Goal: Transaction & Acquisition: Book appointment/travel/reservation

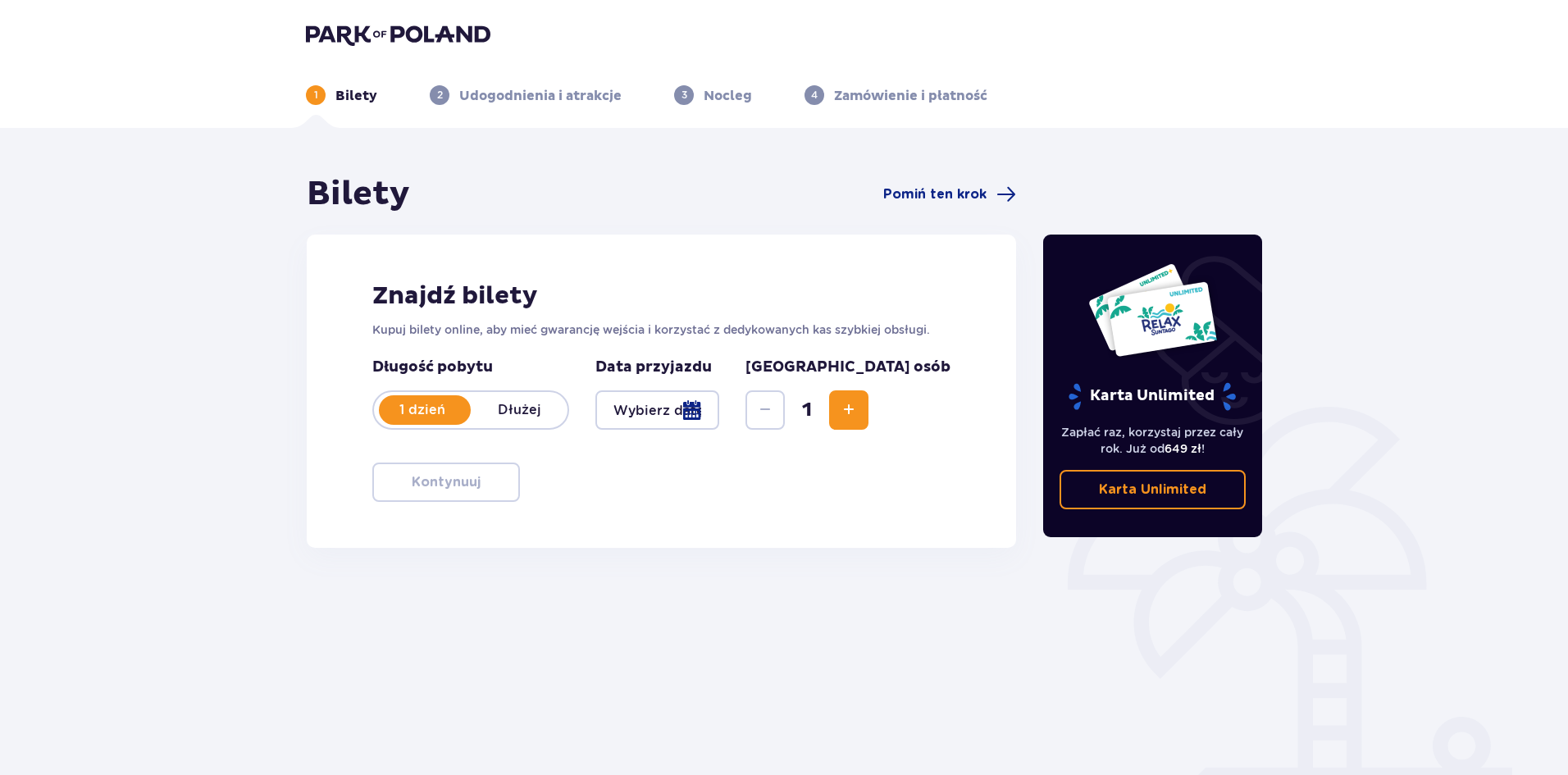
click at [719, 421] on div at bounding box center [657, 411] width 124 height 40
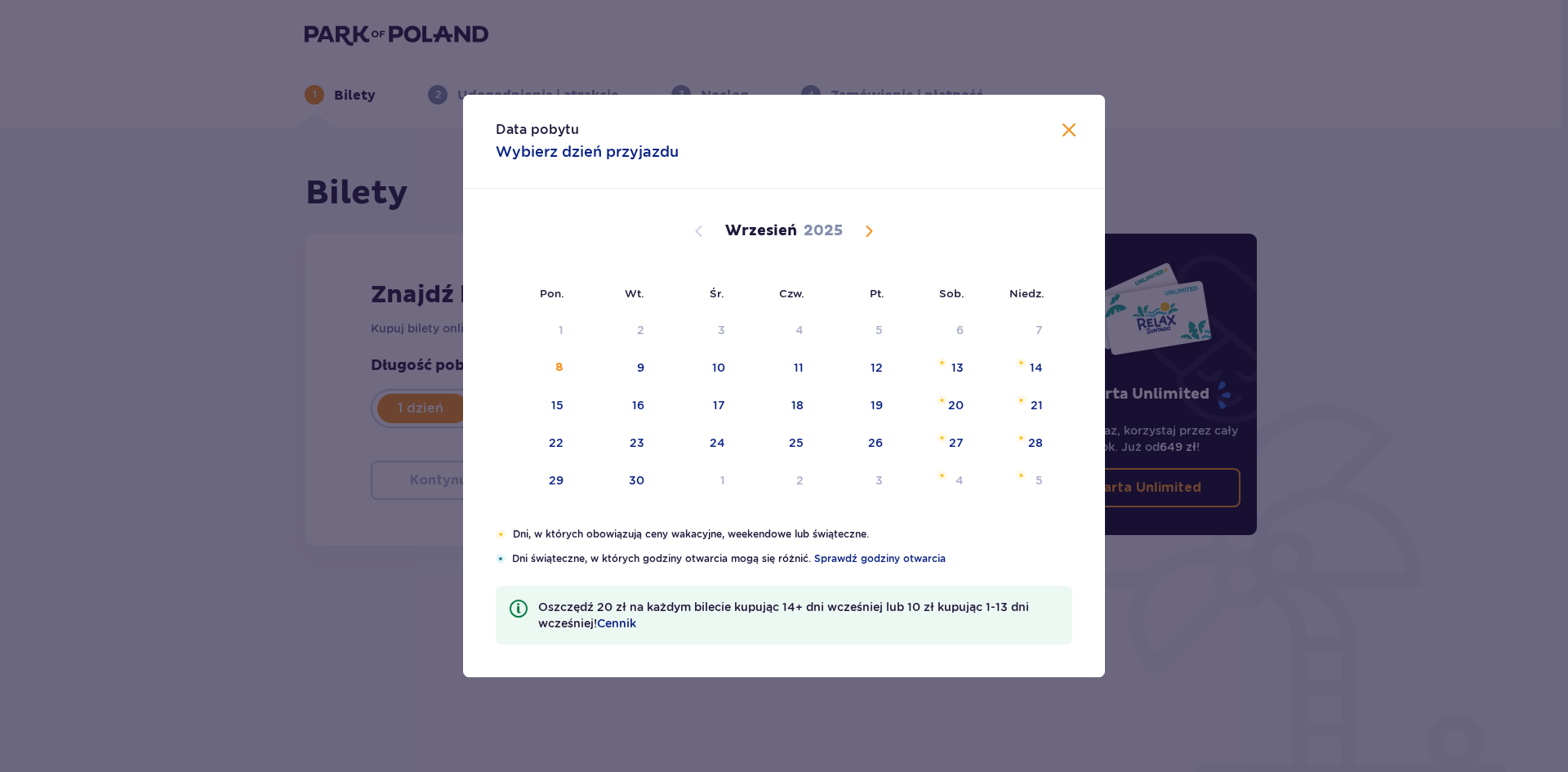
click at [867, 227] on span "Calendar" at bounding box center [869, 232] width 20 height 20
click at [931, 371] on div "11" at bounding box center [937, 369] width 79 height 36
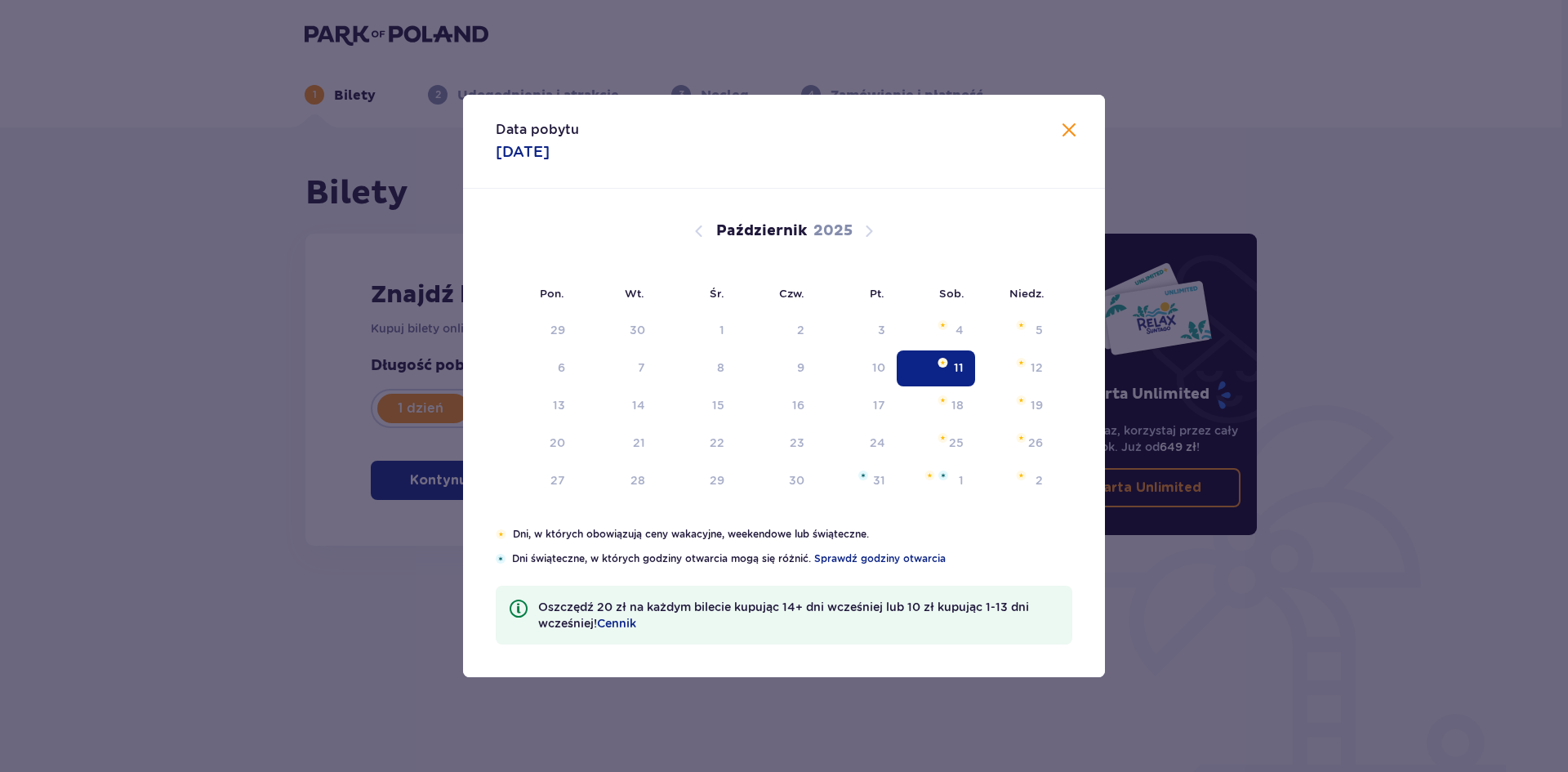
type input "11.10.25"
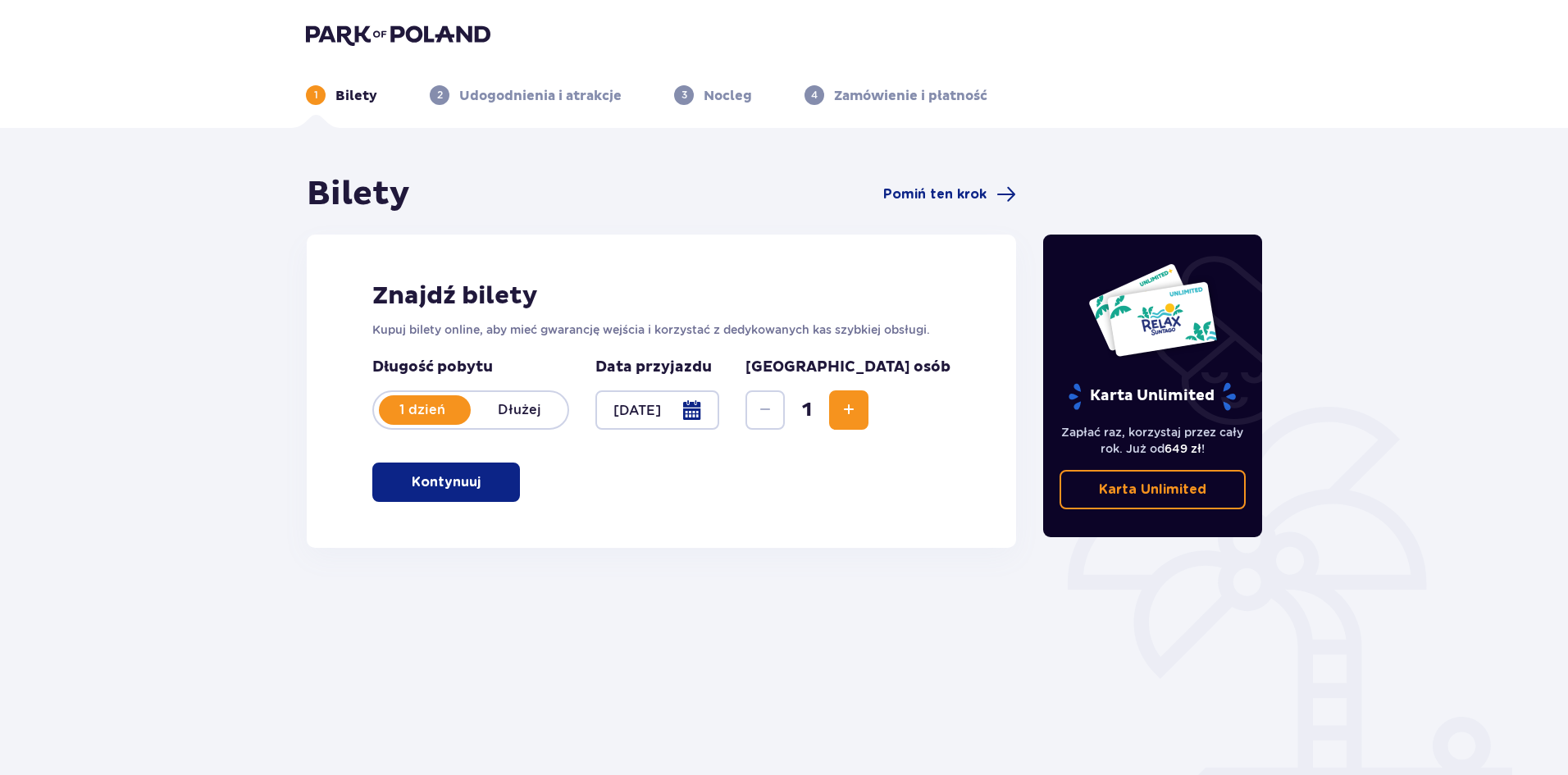
click at [476, 476] on span "button" at bounding box center [484, 483] width 20 height 20
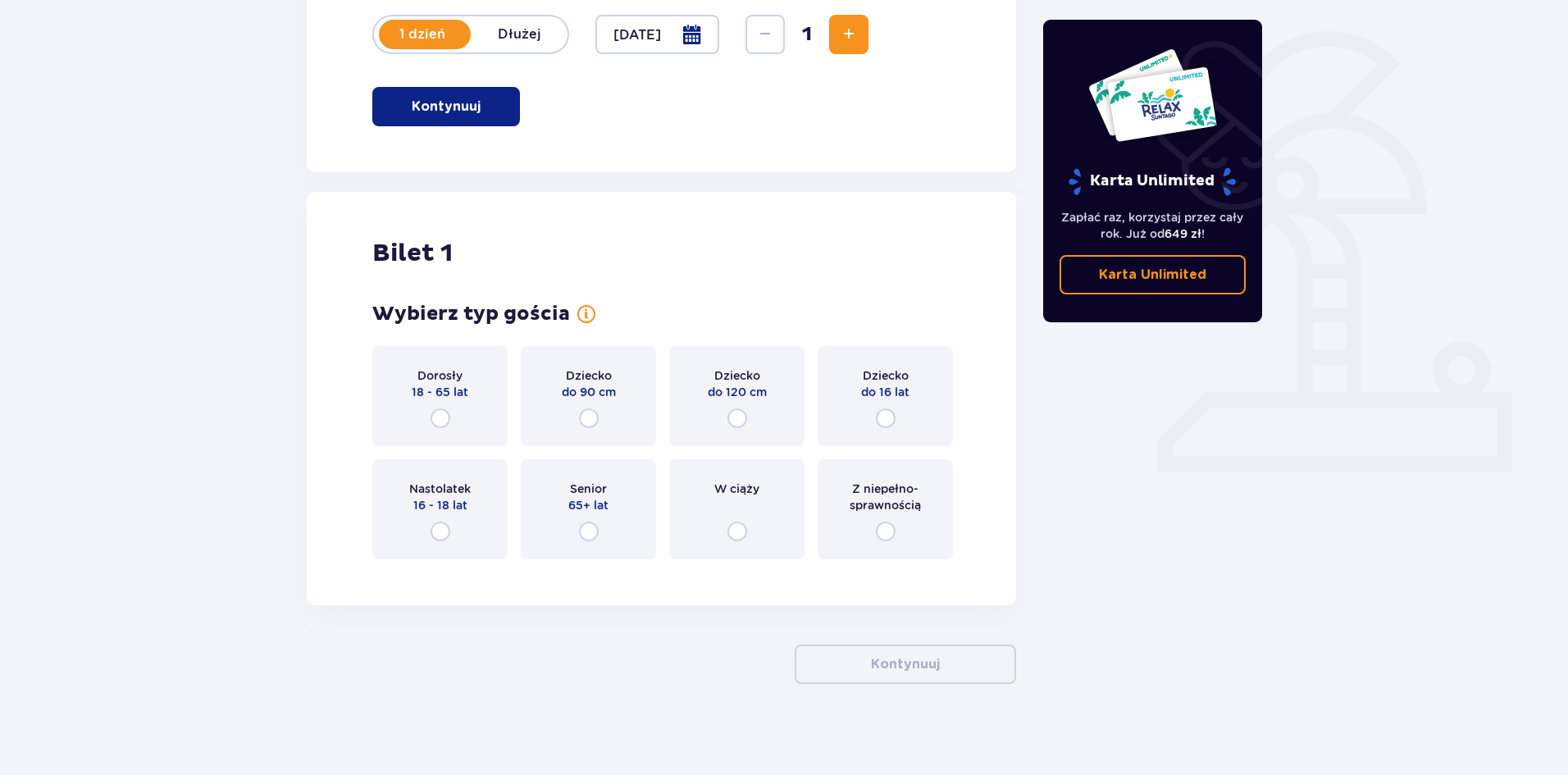
scroll to position [383, 0]
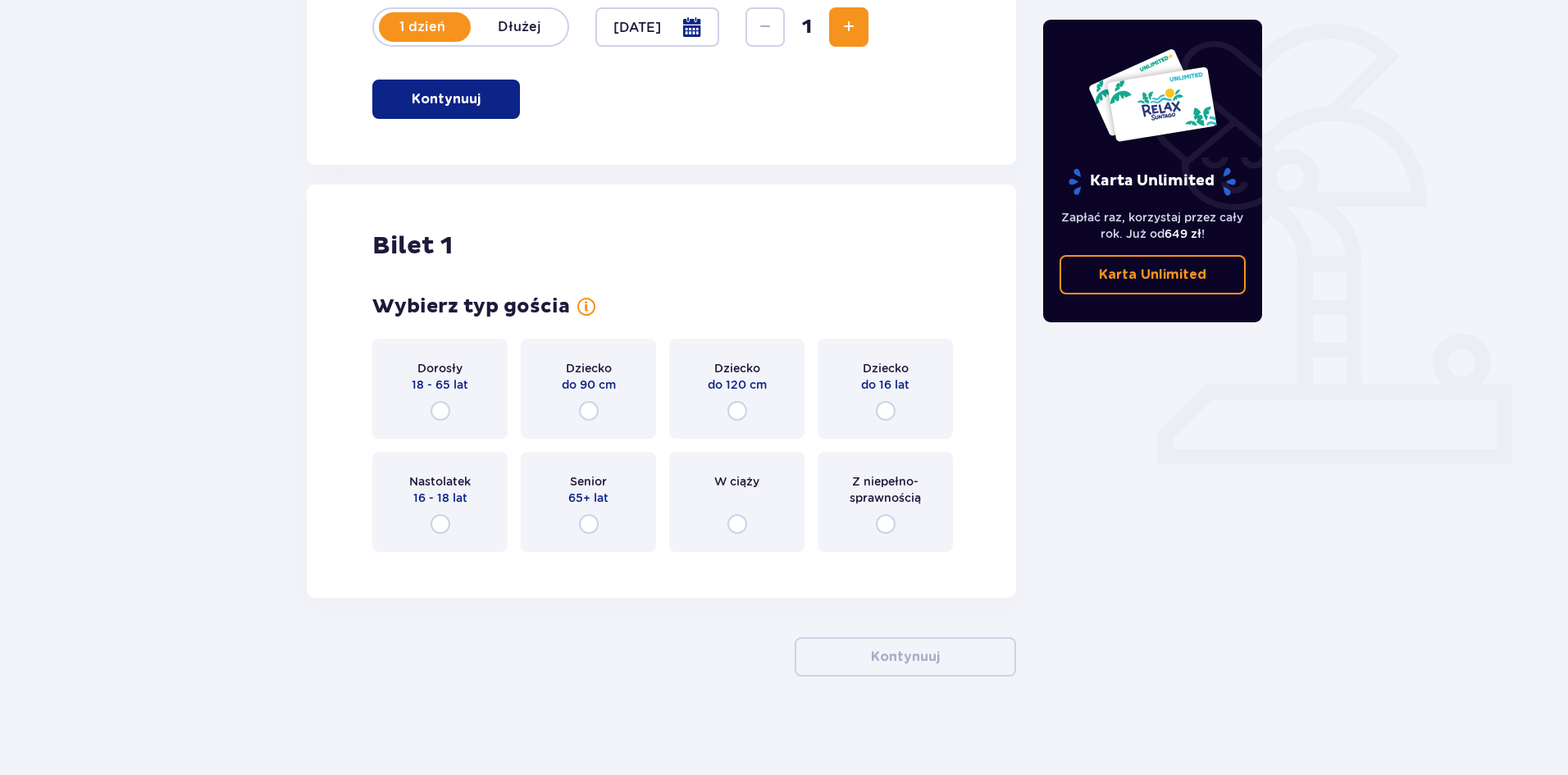
click at [451, 416] on div "Dorosły 18 - 65 lat" at bounding box center [440, 388] width 135 height 100
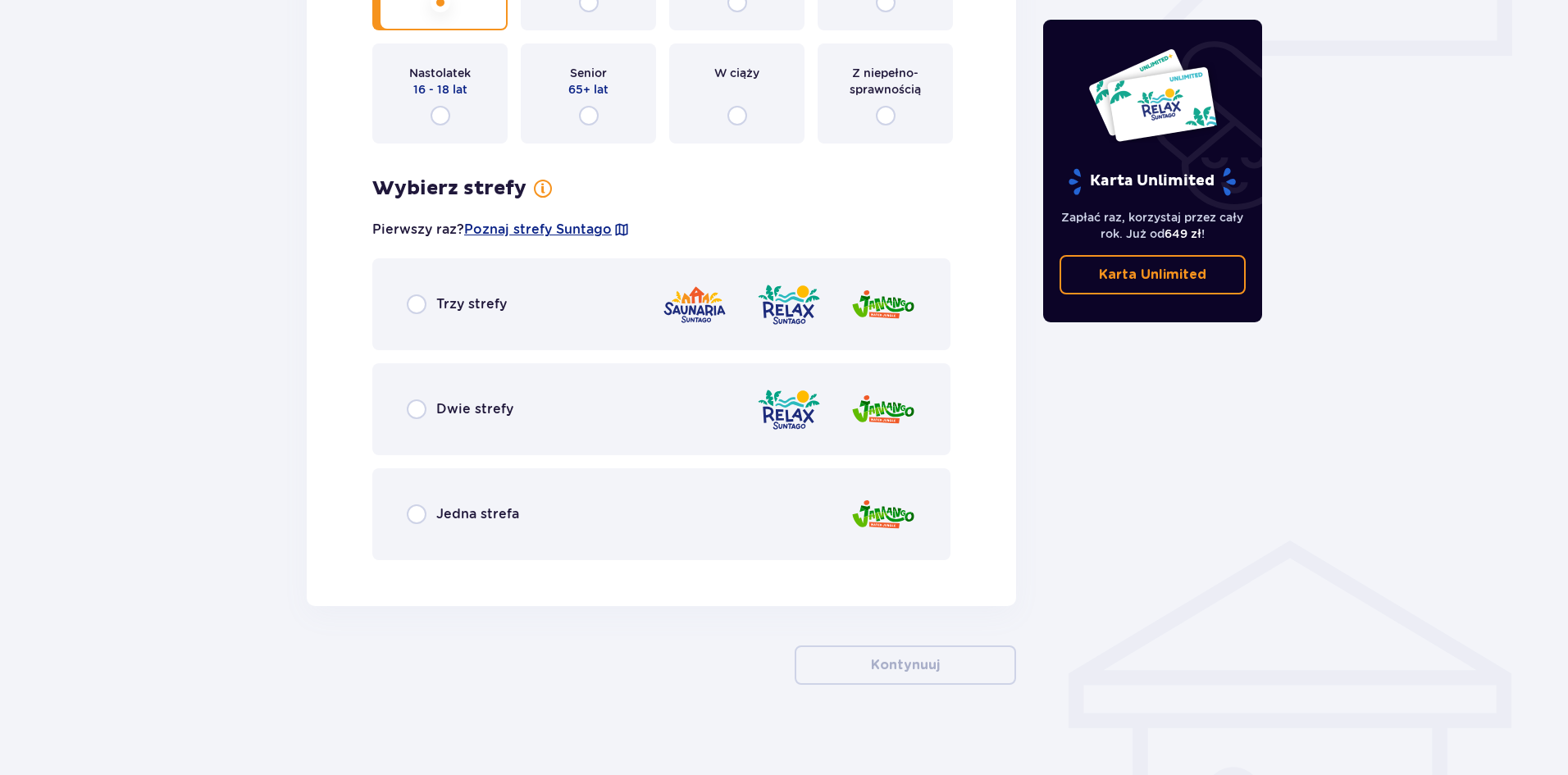
scroll to position [800, 0]
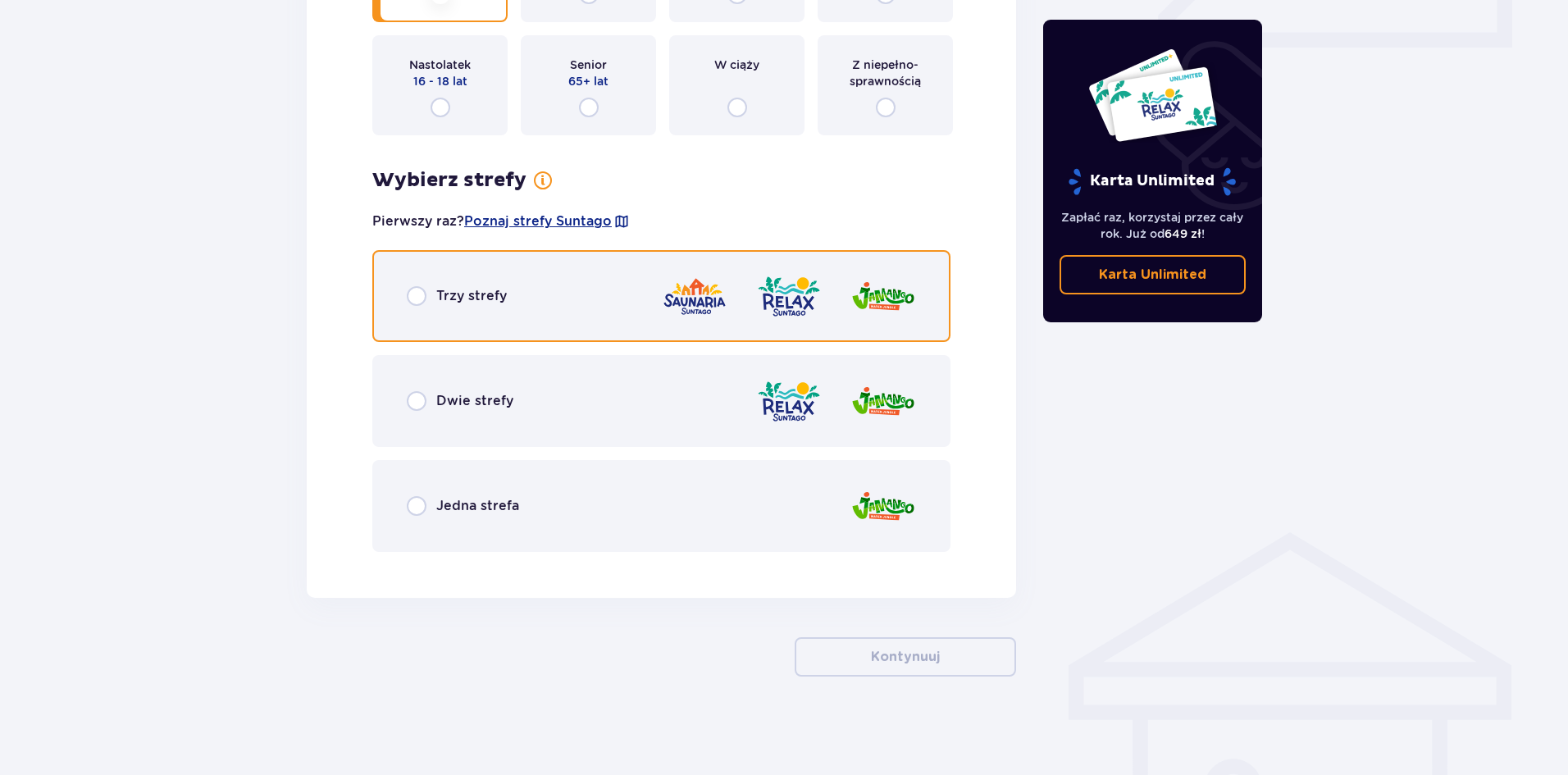
click at [413, 295] on input "radio" at bounding box center [416, 296] width 20 height 20
radio input "true"
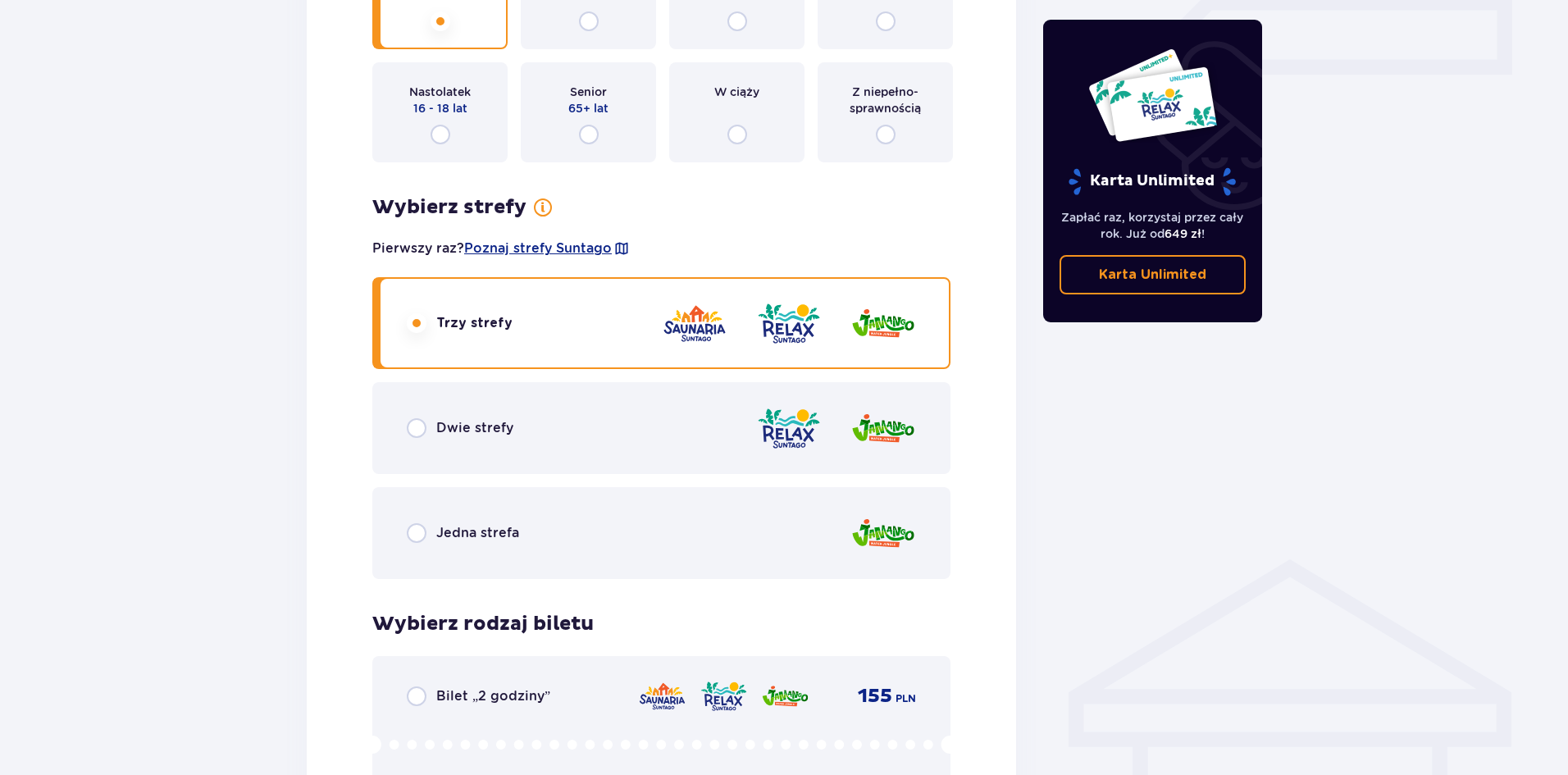
scroll to position [615, 0]
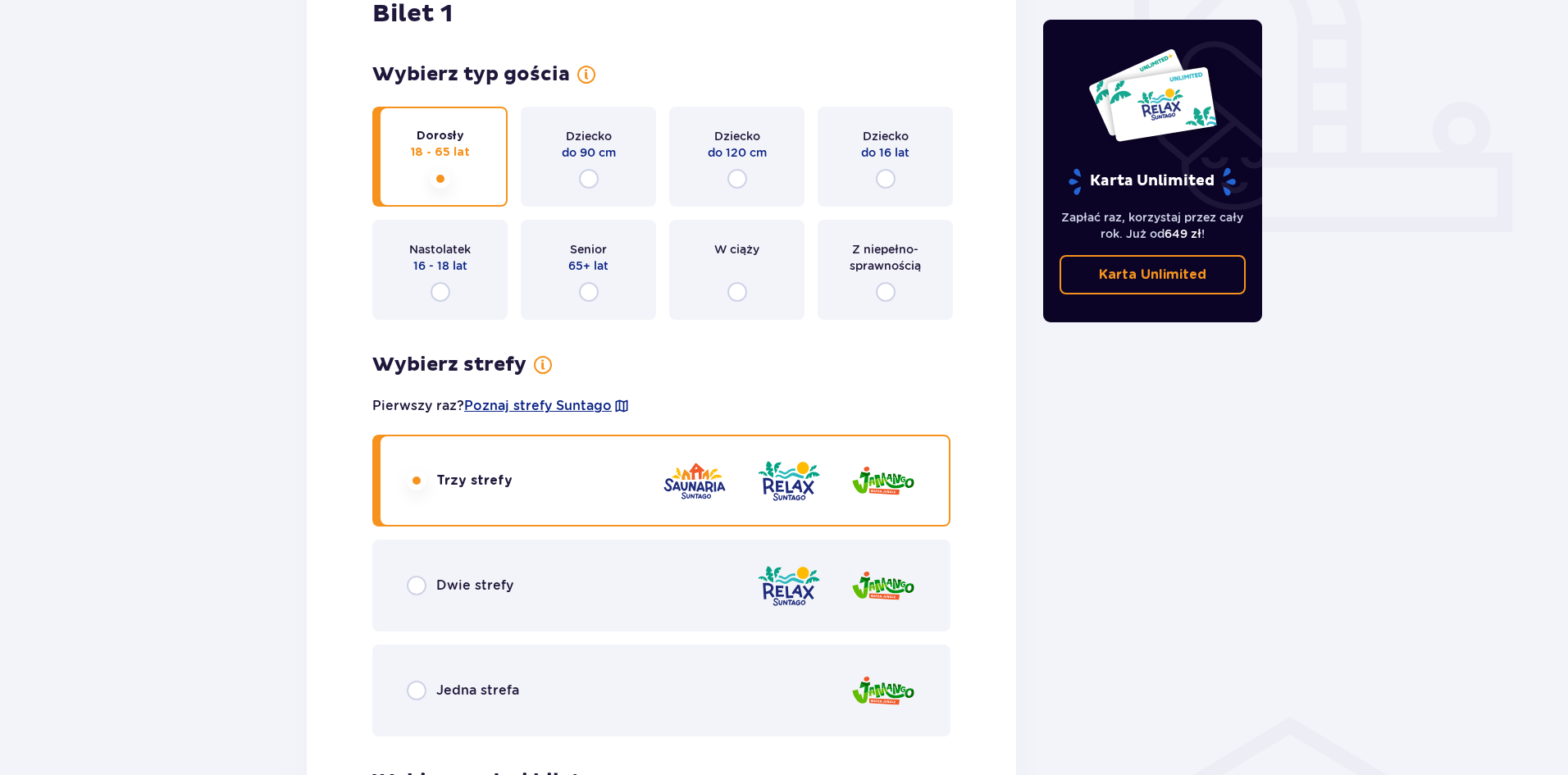
click at [867, 293] on div "Z niepełno­sprawnością" at bounding box center [885, 270] width 135 height 100
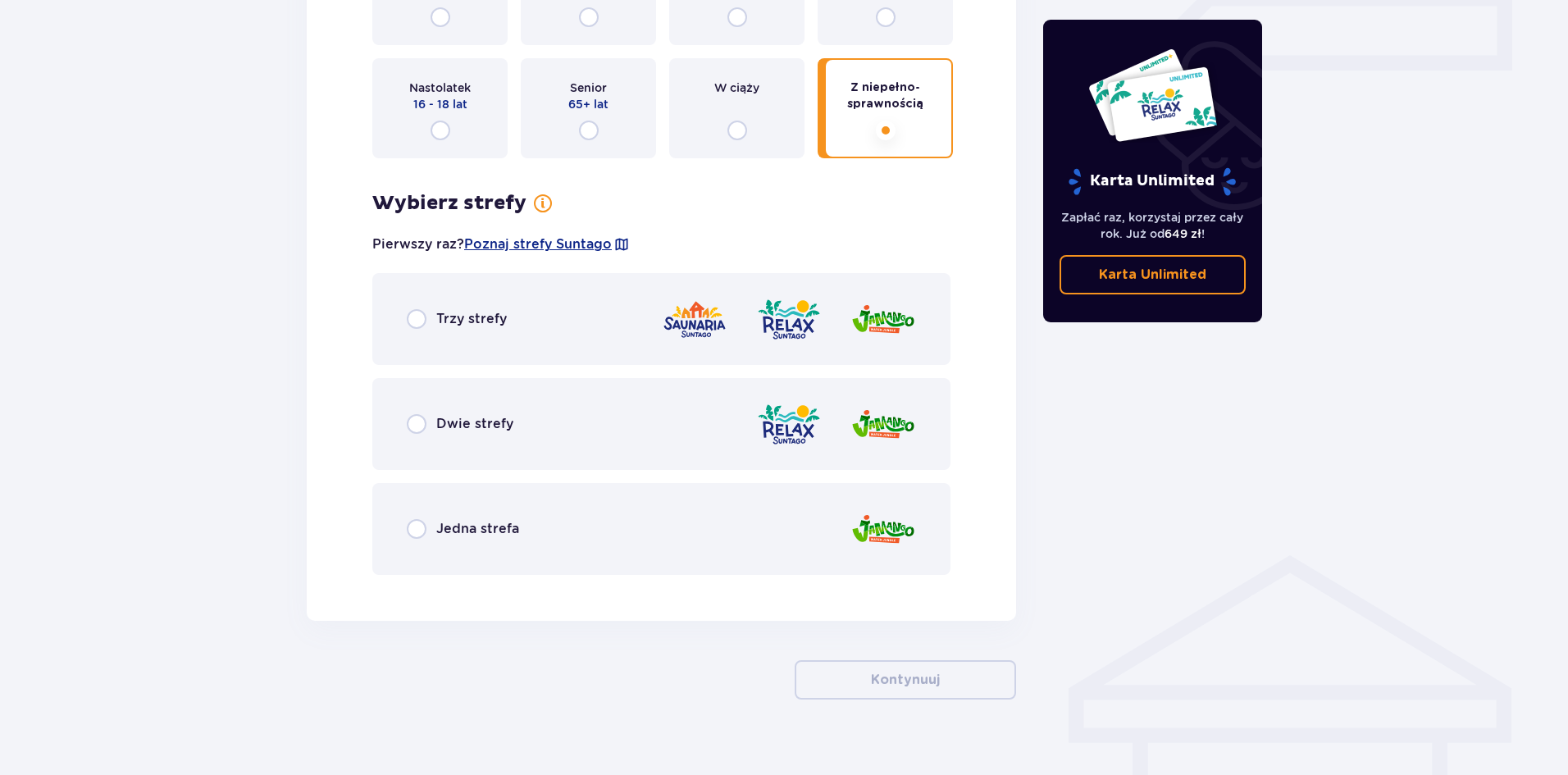
scroll to position [800, 0]
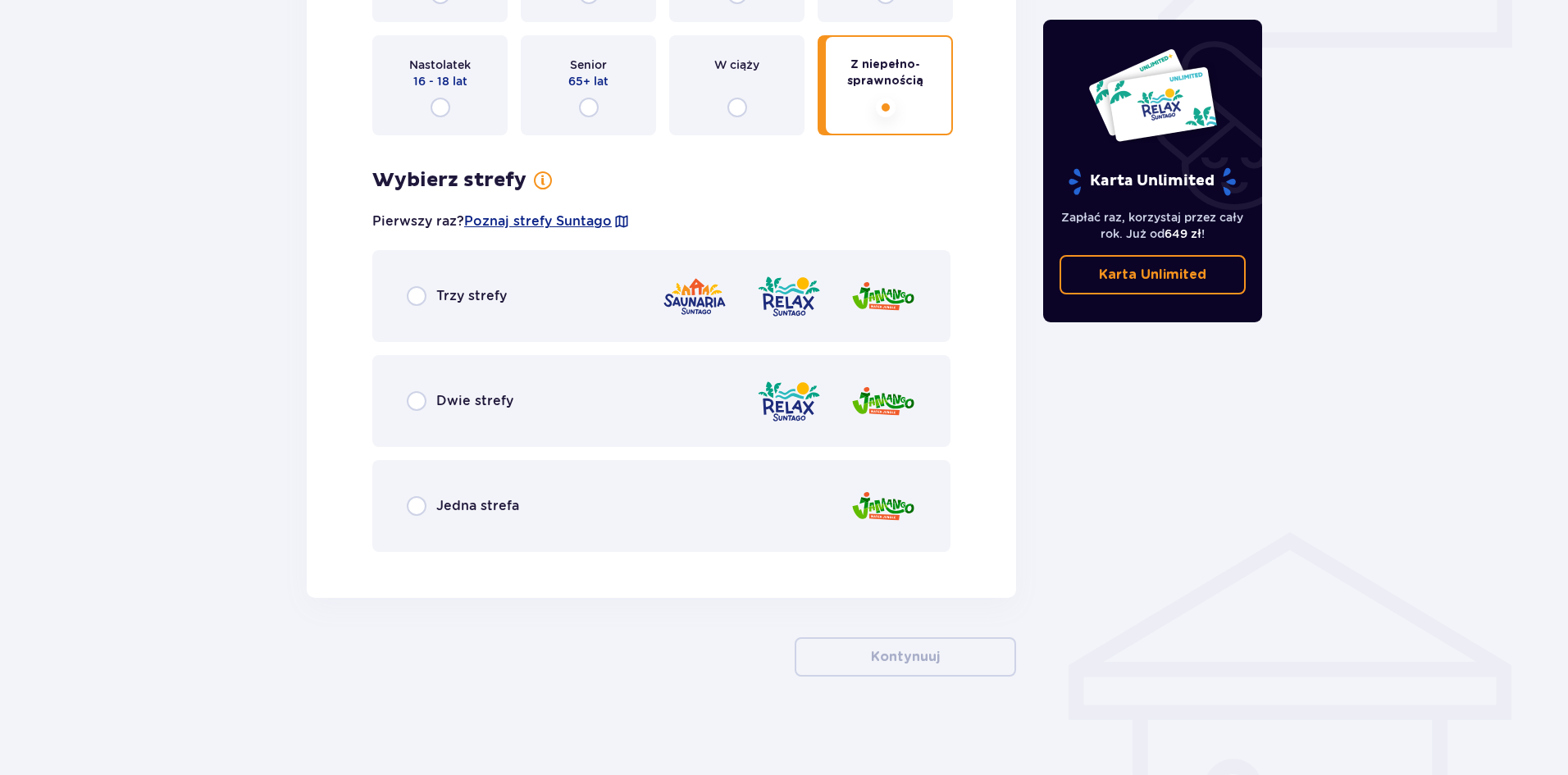
click at [878, 293] on img at bounding box center [883, 296] width 65 height 46
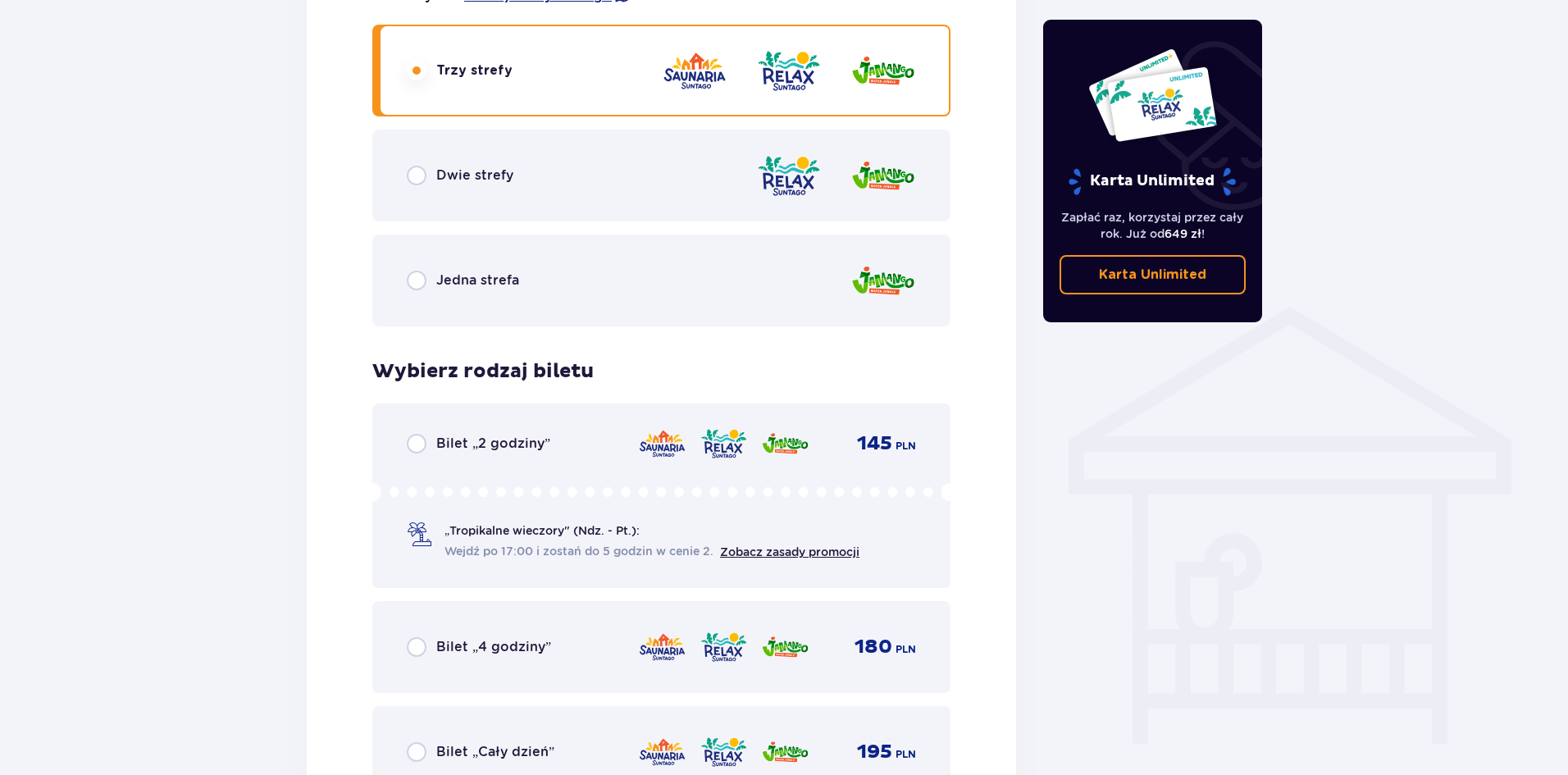
scroll to position [1272, 0]
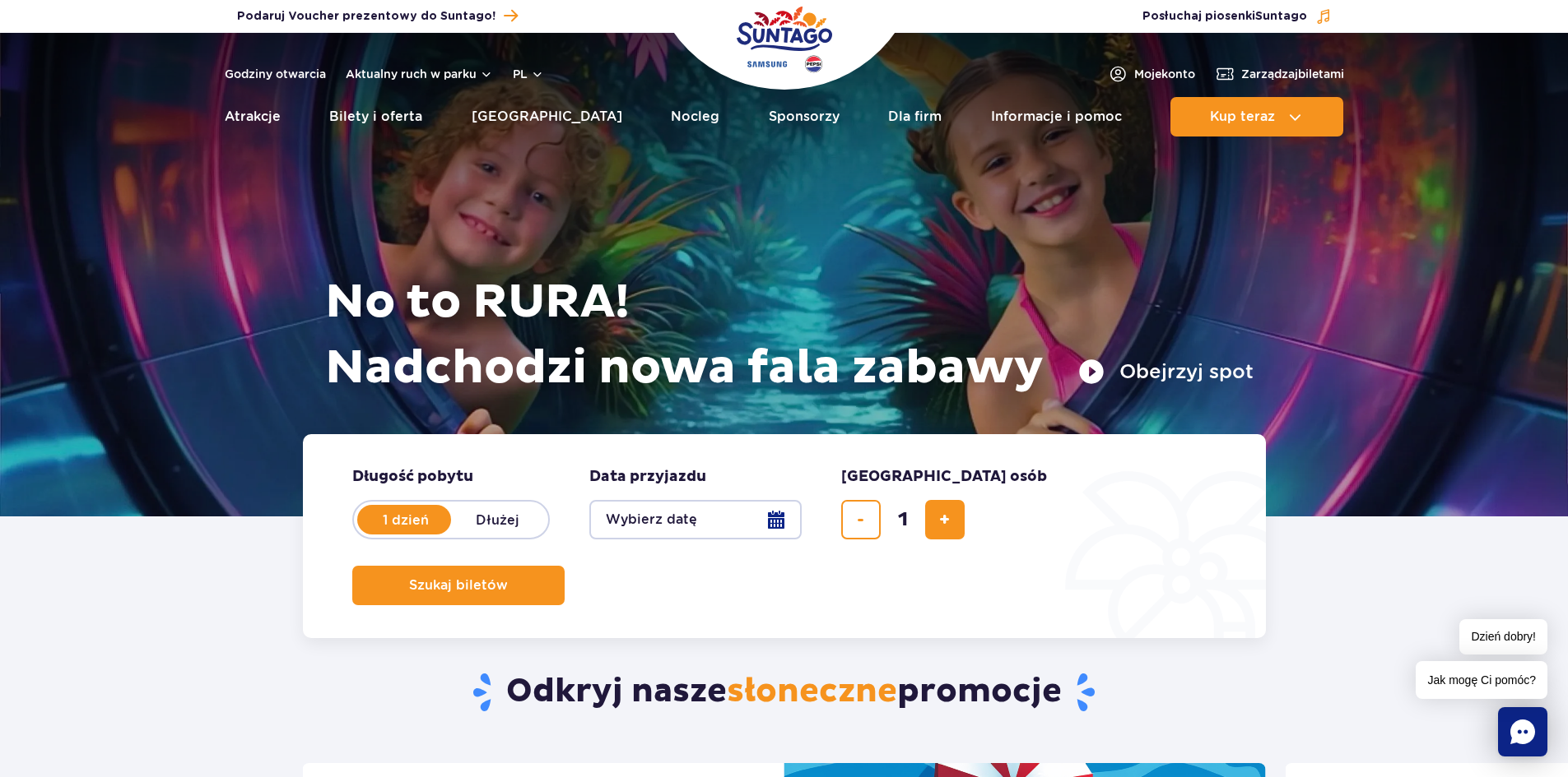
click at [772, 526] on button "Wybierz datę" at bounding box center [695, 520] width 213 height 40
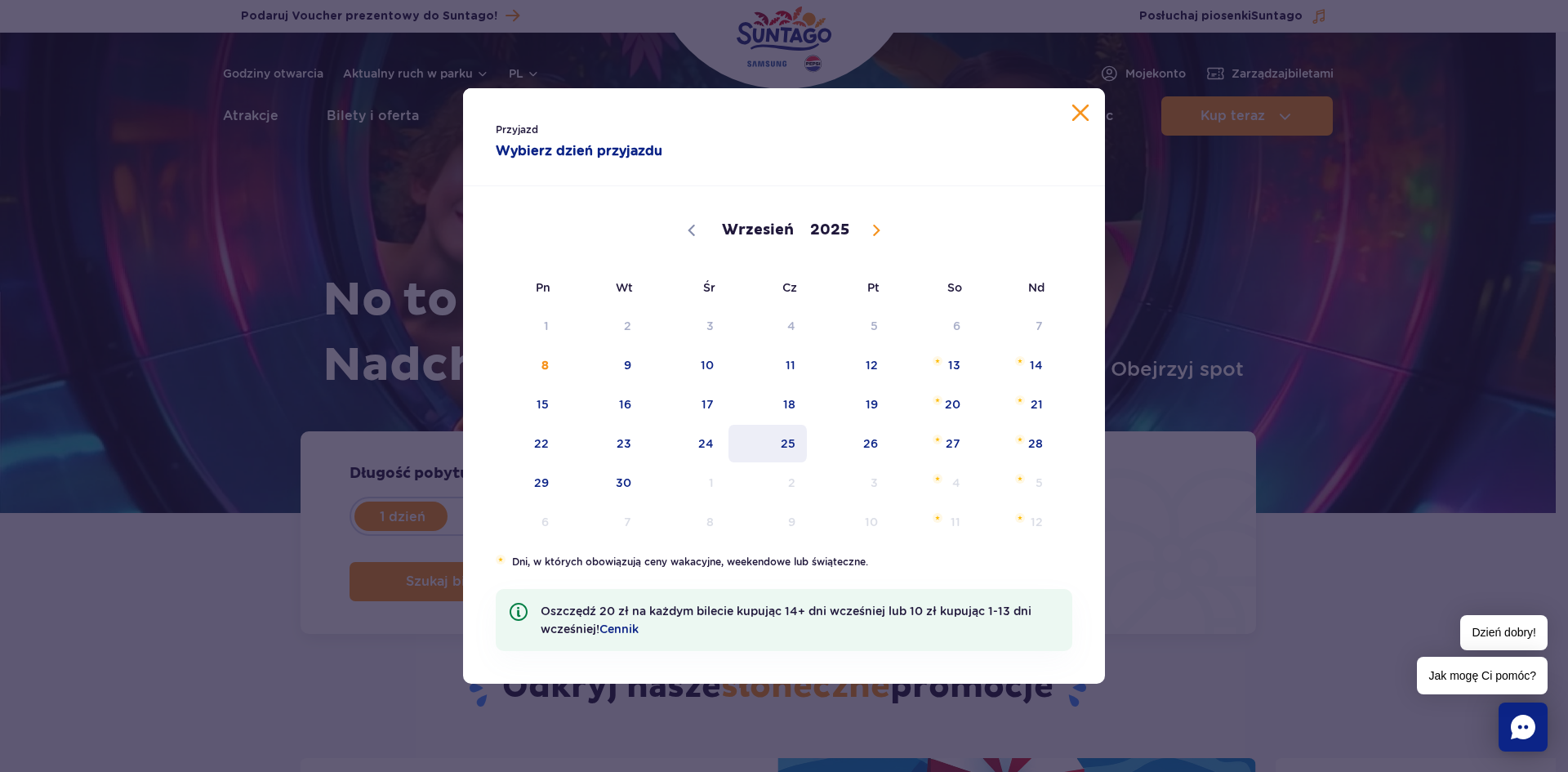
click at [771, 457] on span "25" at bounding box center [768, 444] width 82 height 38
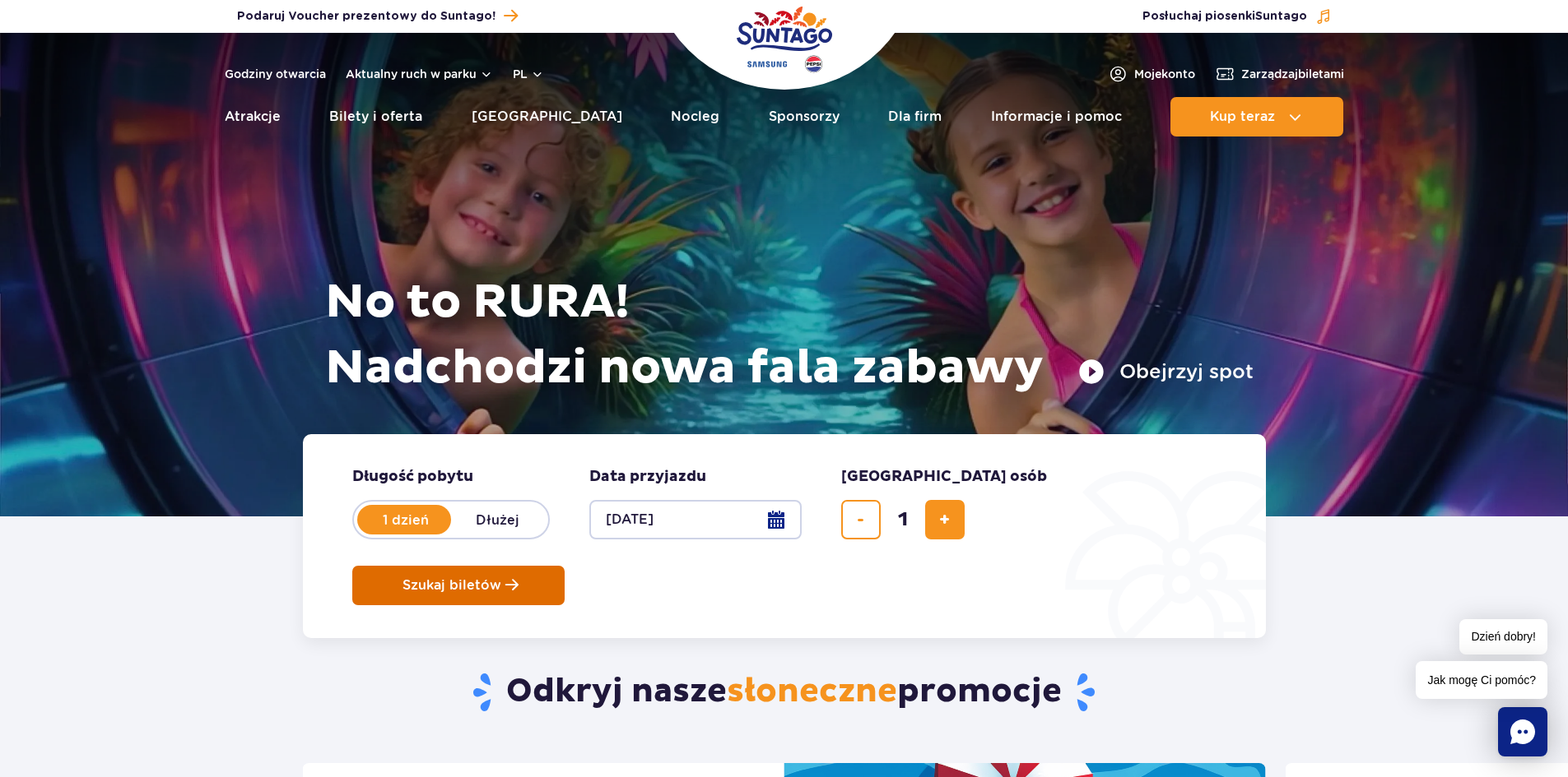
click at [501, 579] on span "Szukaj biletów" at bounding box center [452, 586] width 99 height 15
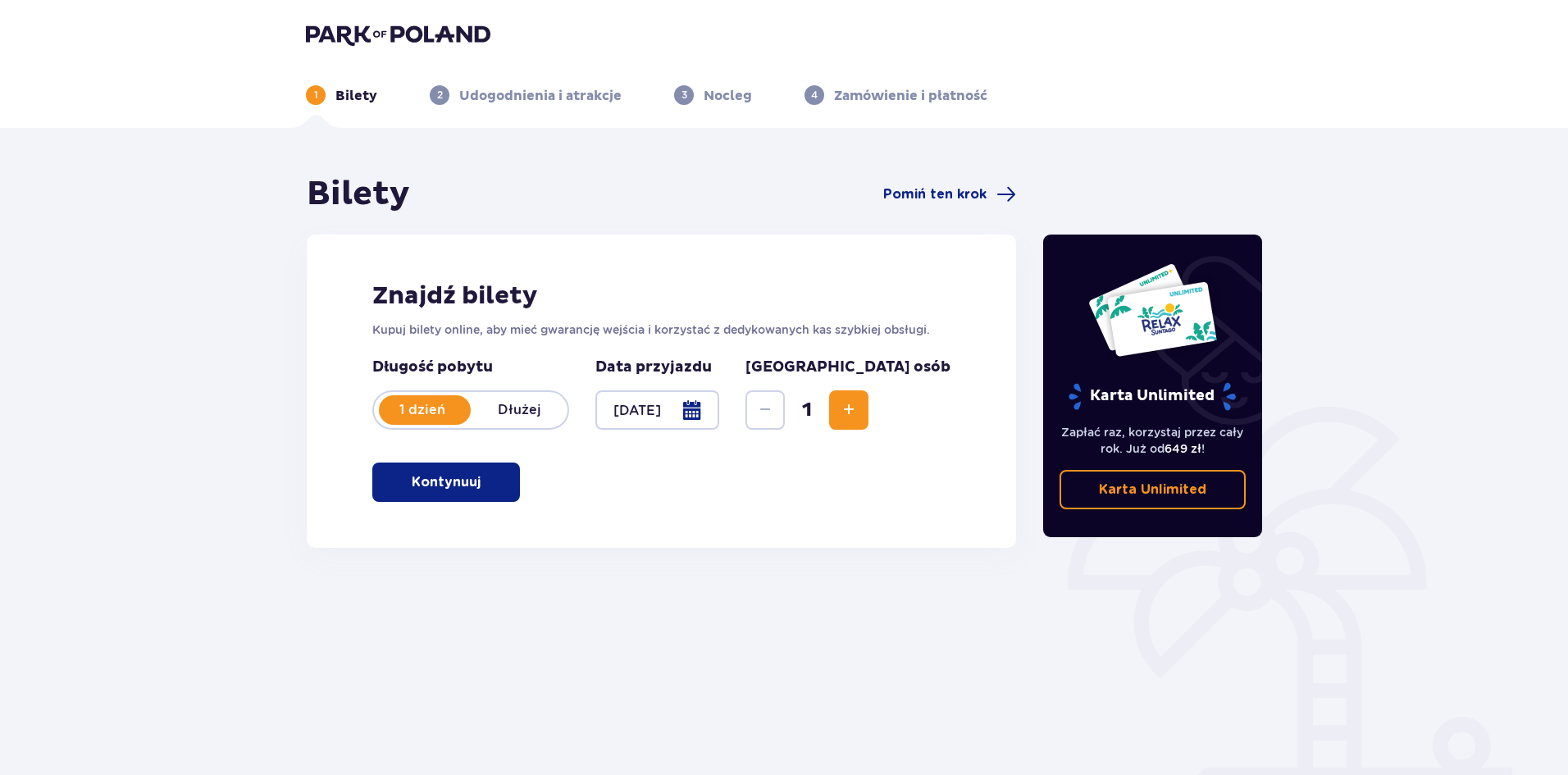
click at [382, 472] on button "Kontynuuj" at bounding box center [446, 483] width 147 height 40
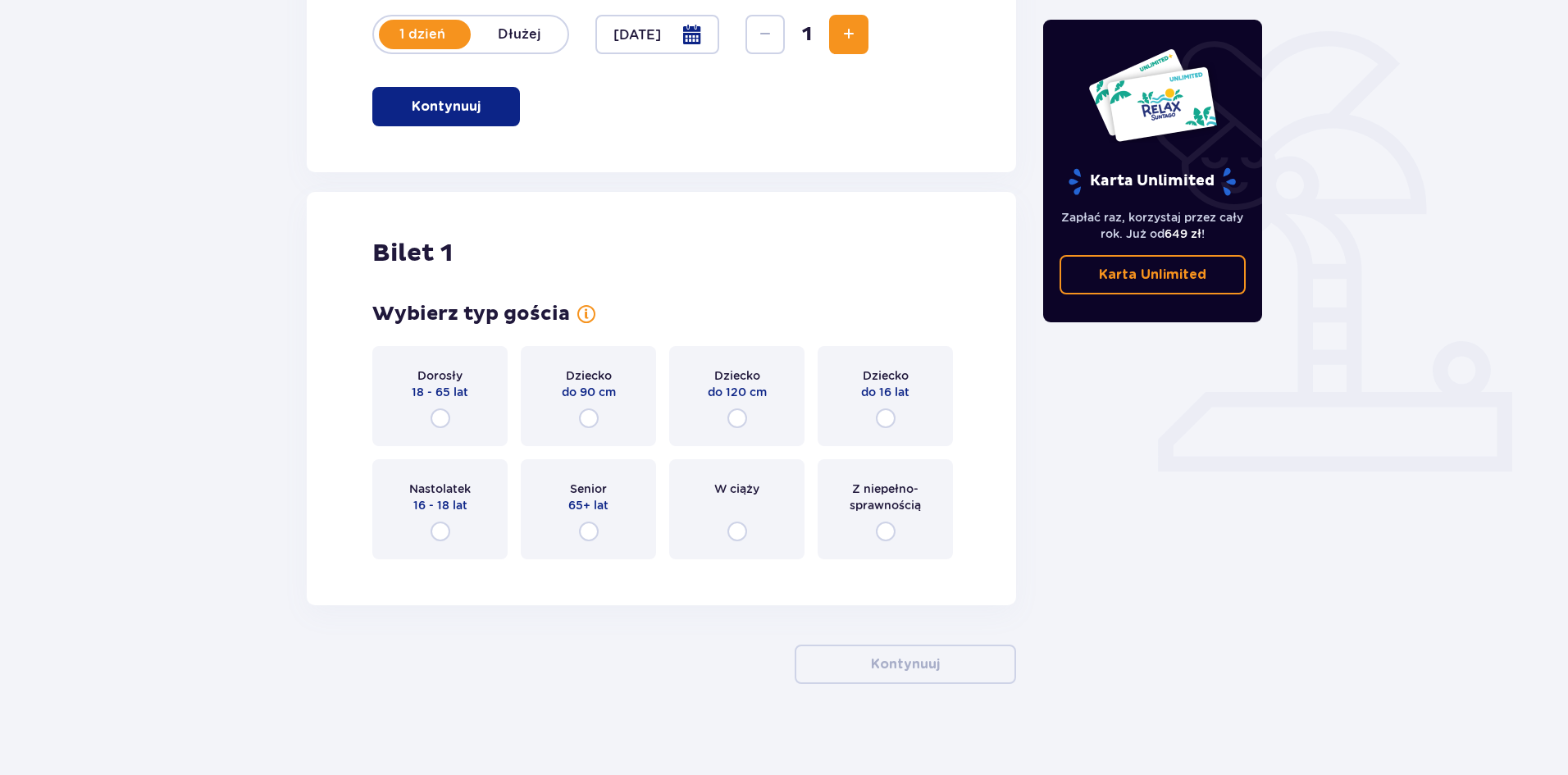
scroll to position [383, 0]
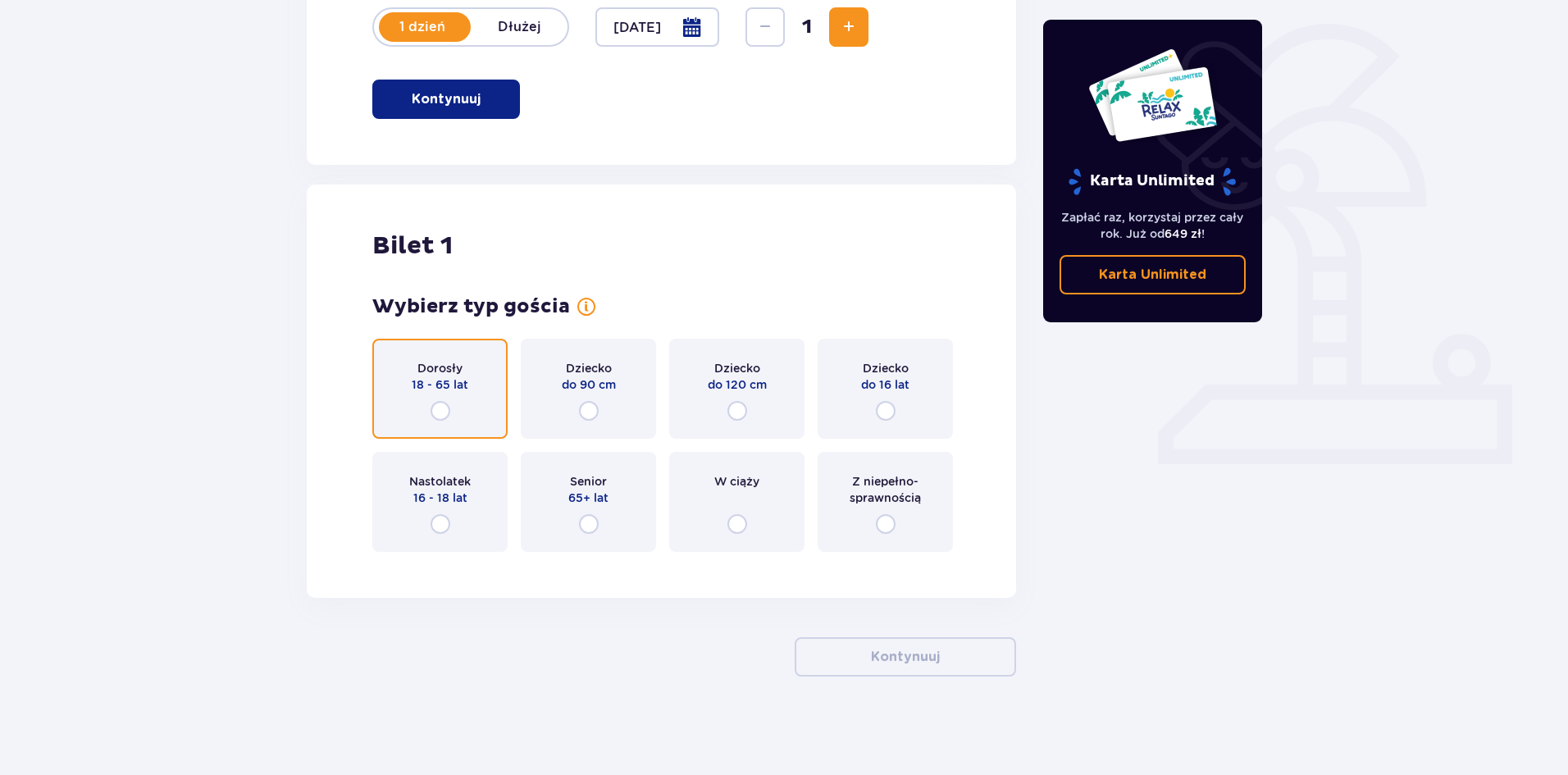
click at [438, 407] on input "radio" at bounding box center [440, 412] width 20 height 20
radio input "true"
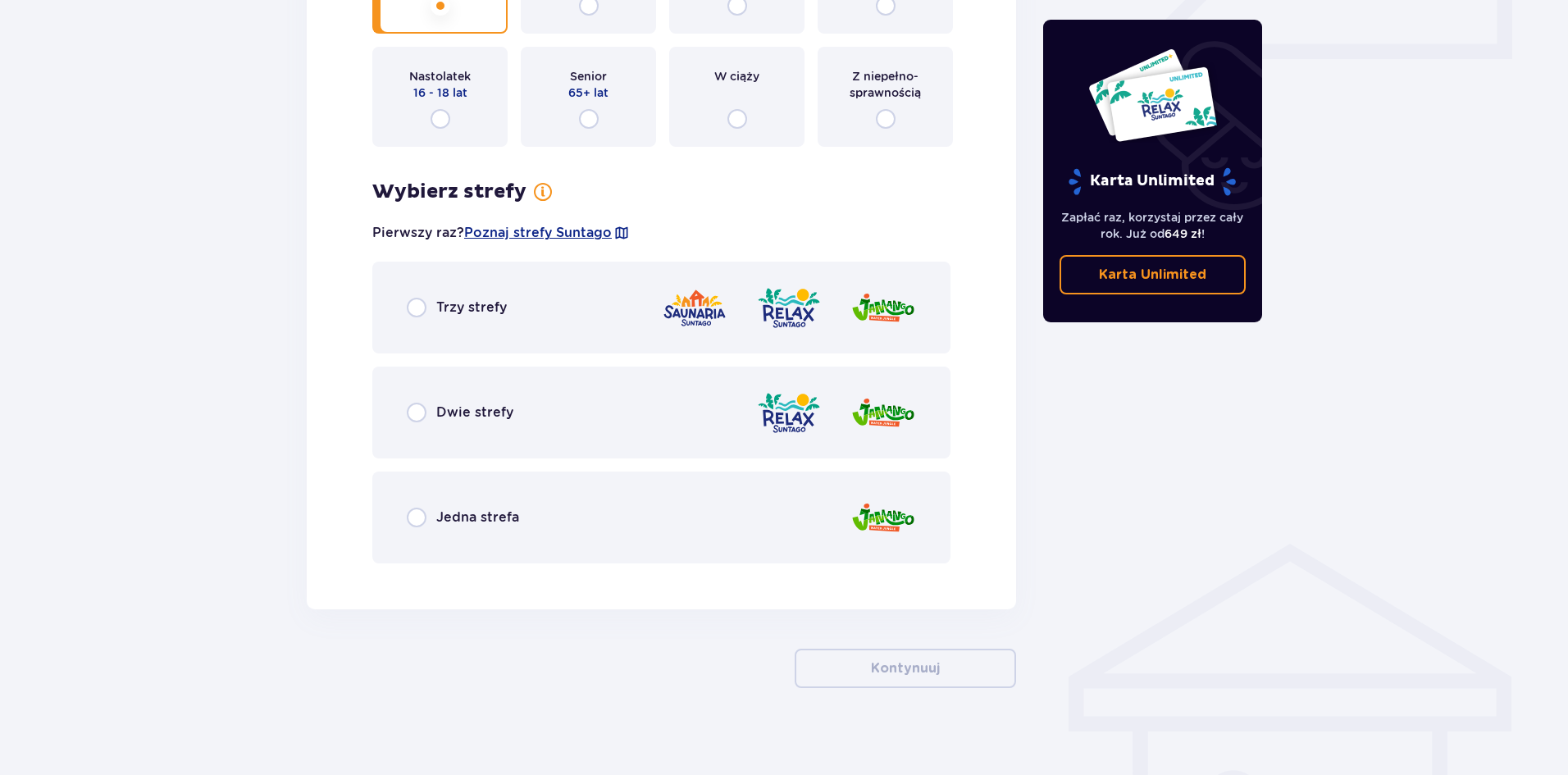
scroll to position [800, 0]
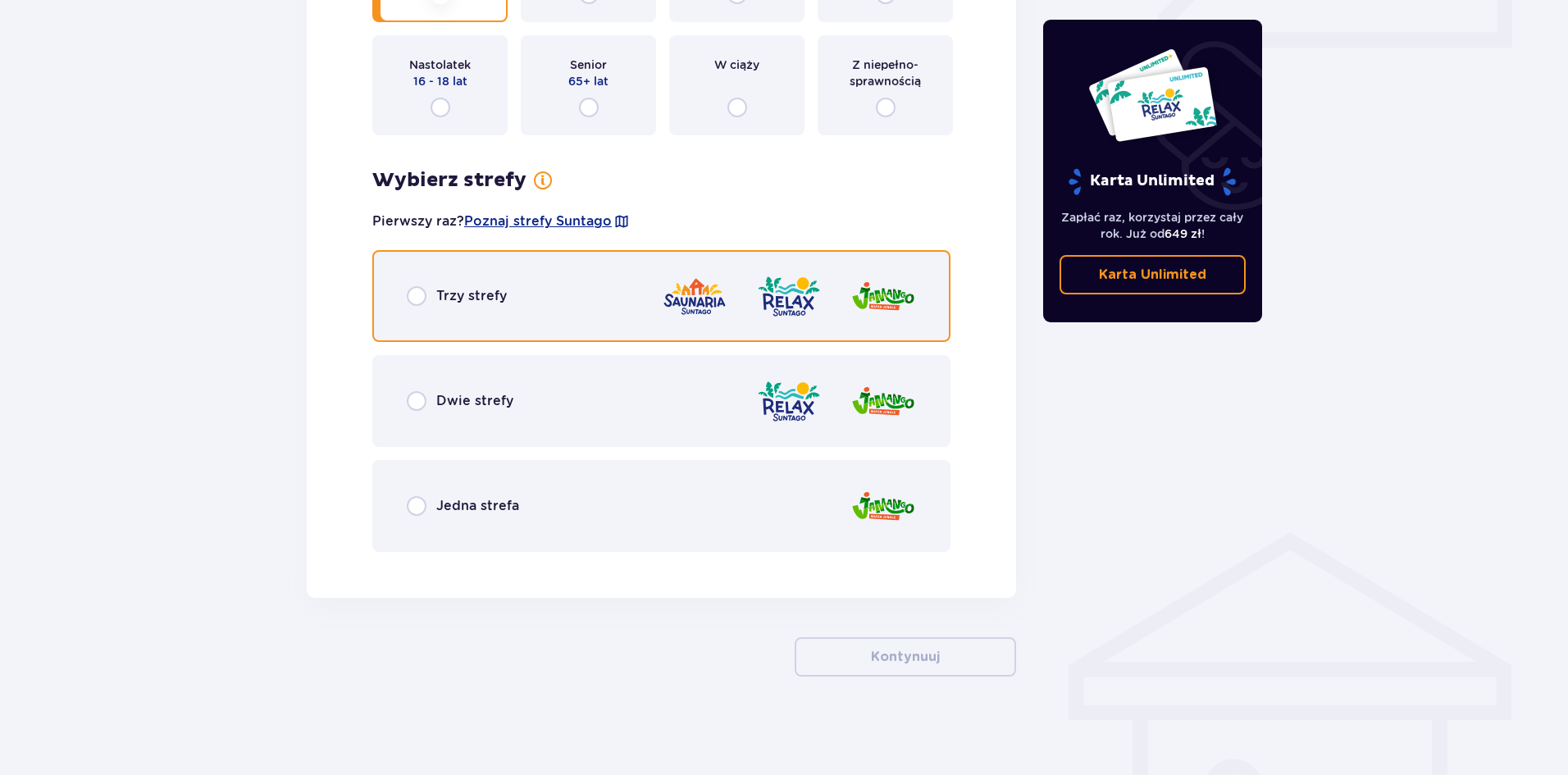
click at [414, 290] on input "radio" at bounding box center [416, 296] width 20 height 20
radio input "true"
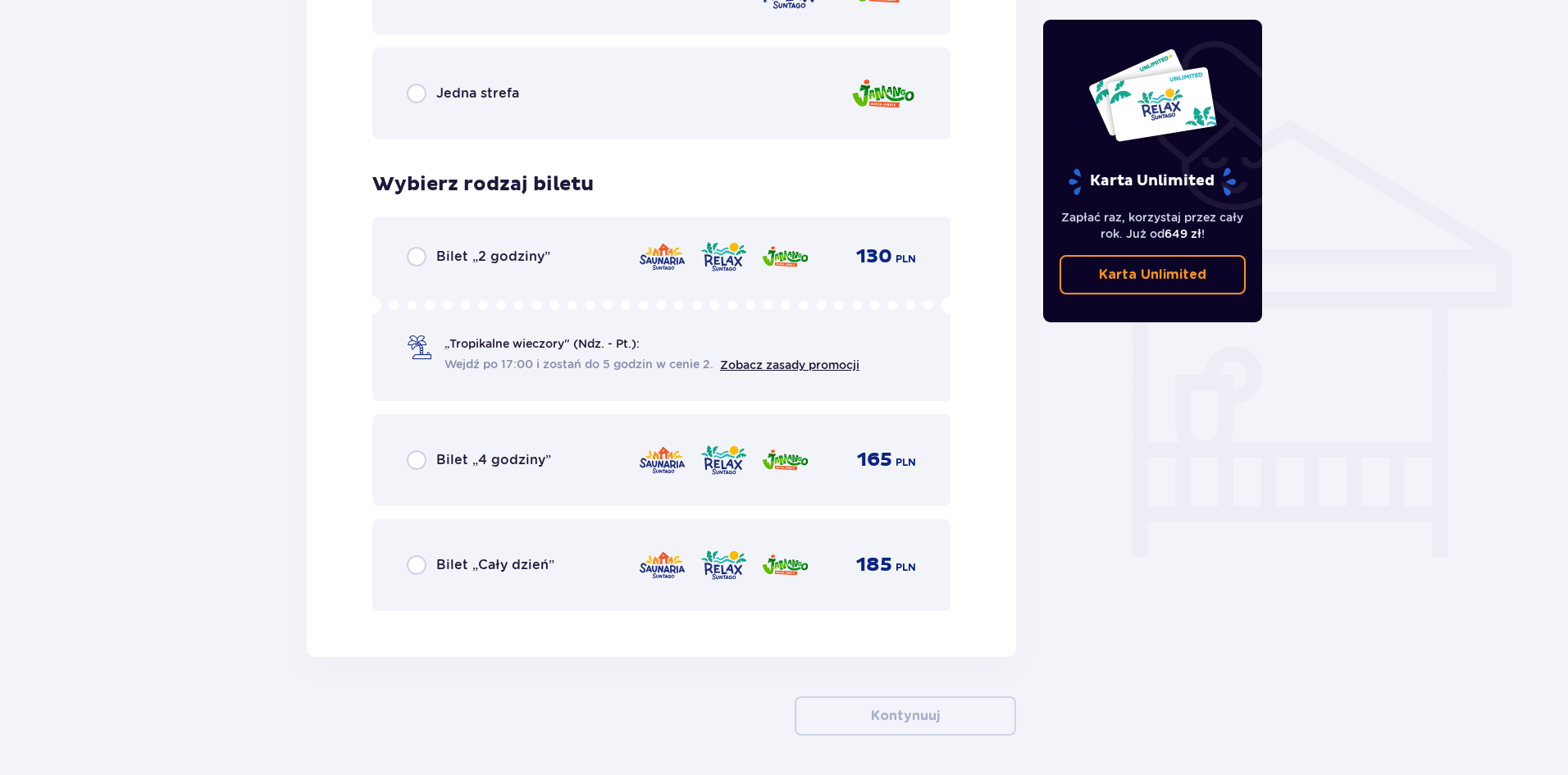
scroll to position [1272, 0]
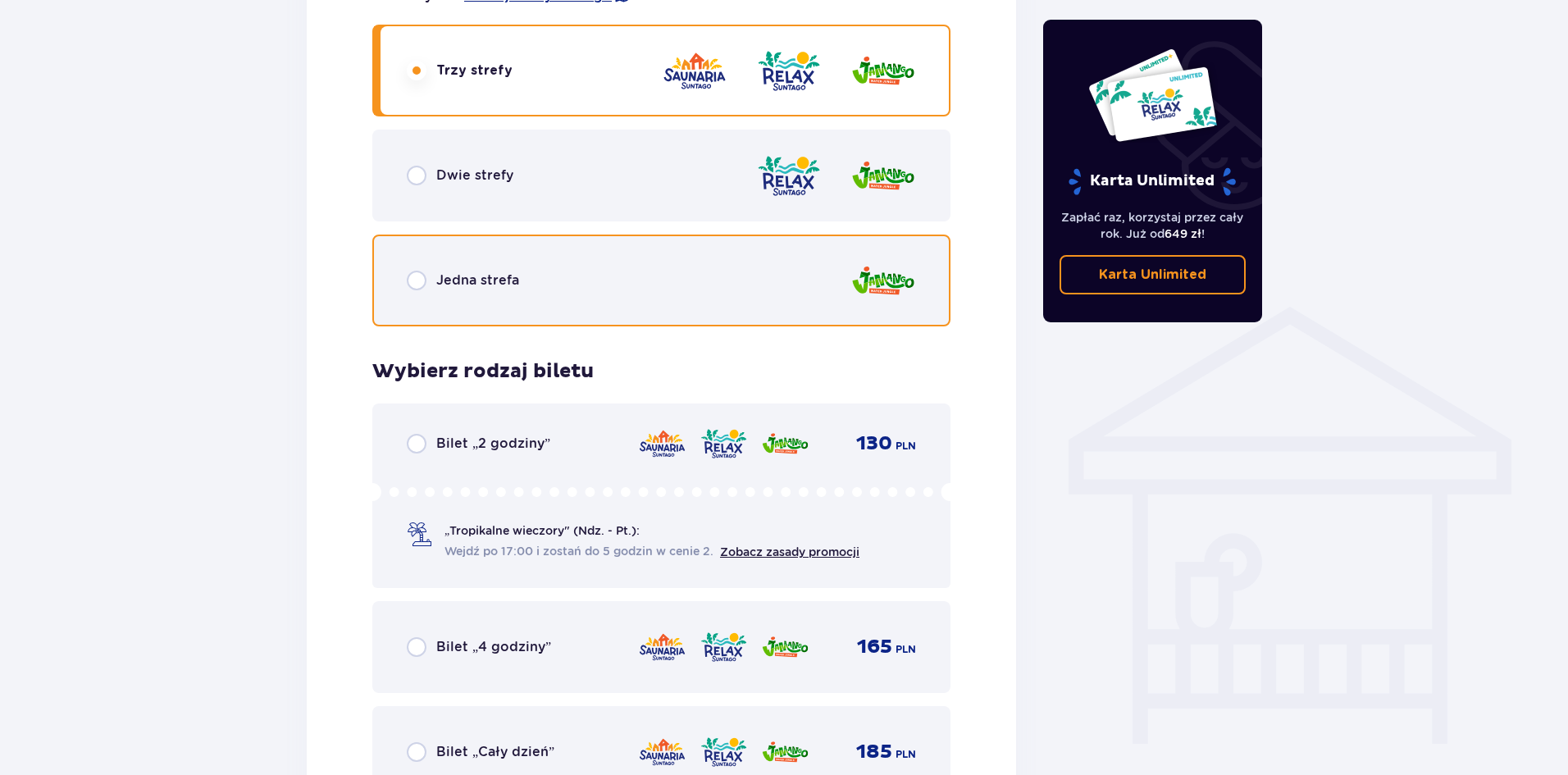
click at [414, 290] on input "radio" at bounding box center [416, 281] width 20 height 20
radio input "true"
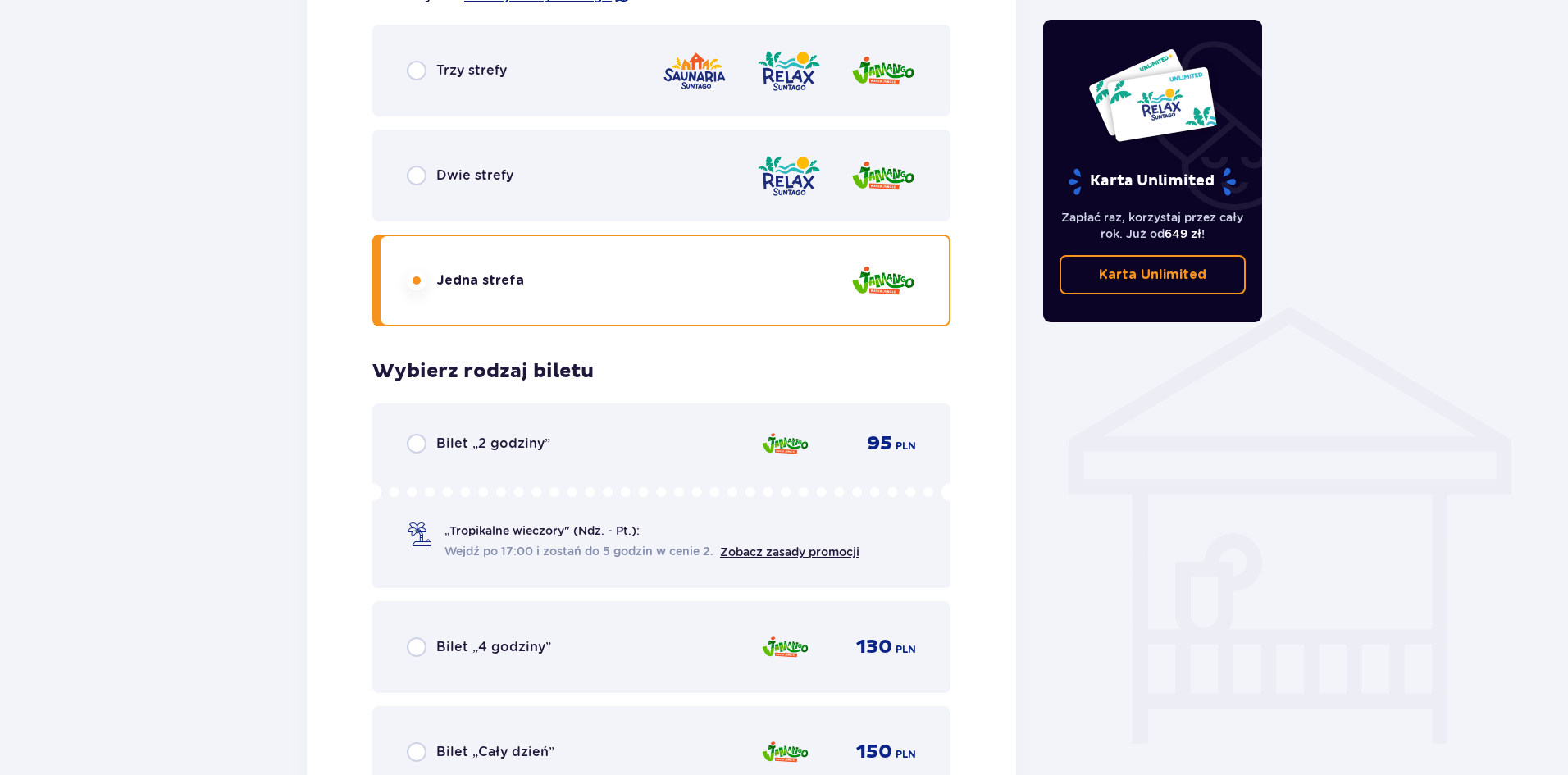
click at [418, 191] on div "Dwie strefy" at bounding box center [661, 176] width 579 height 92
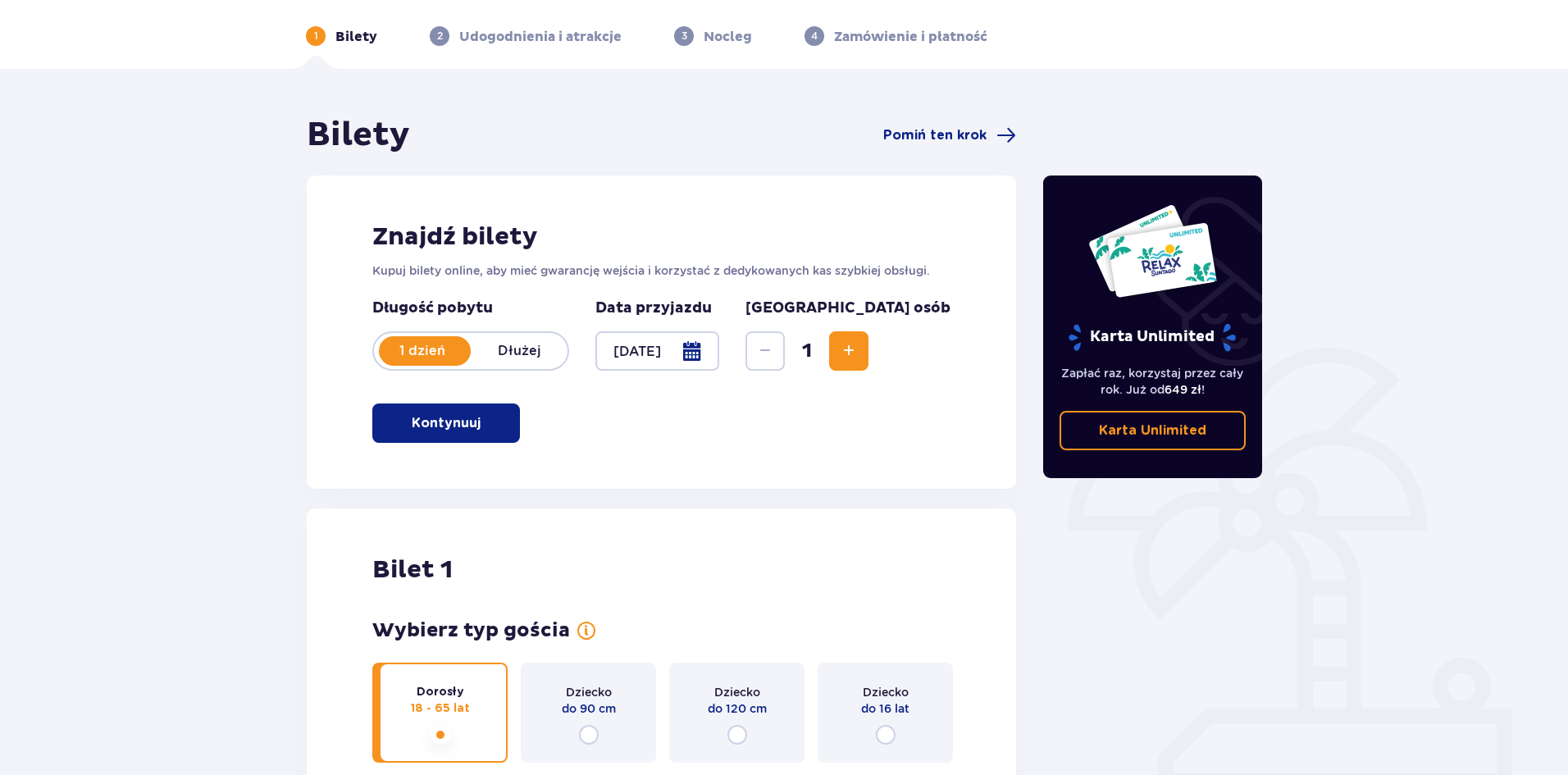
scroll to position [0, 0]
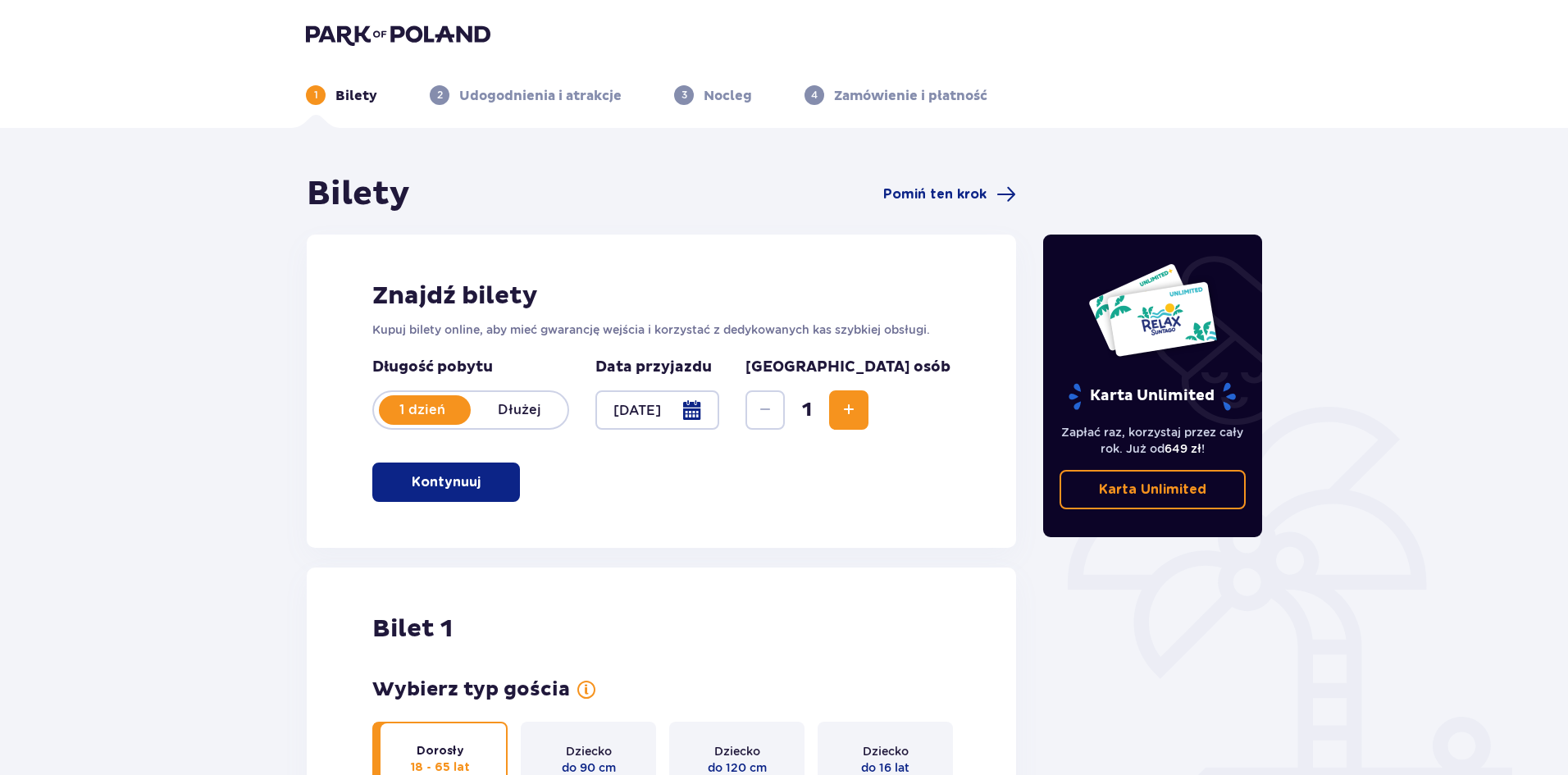
click at [409, 28] on img at bounding box center [398, 35] width 185 height 23
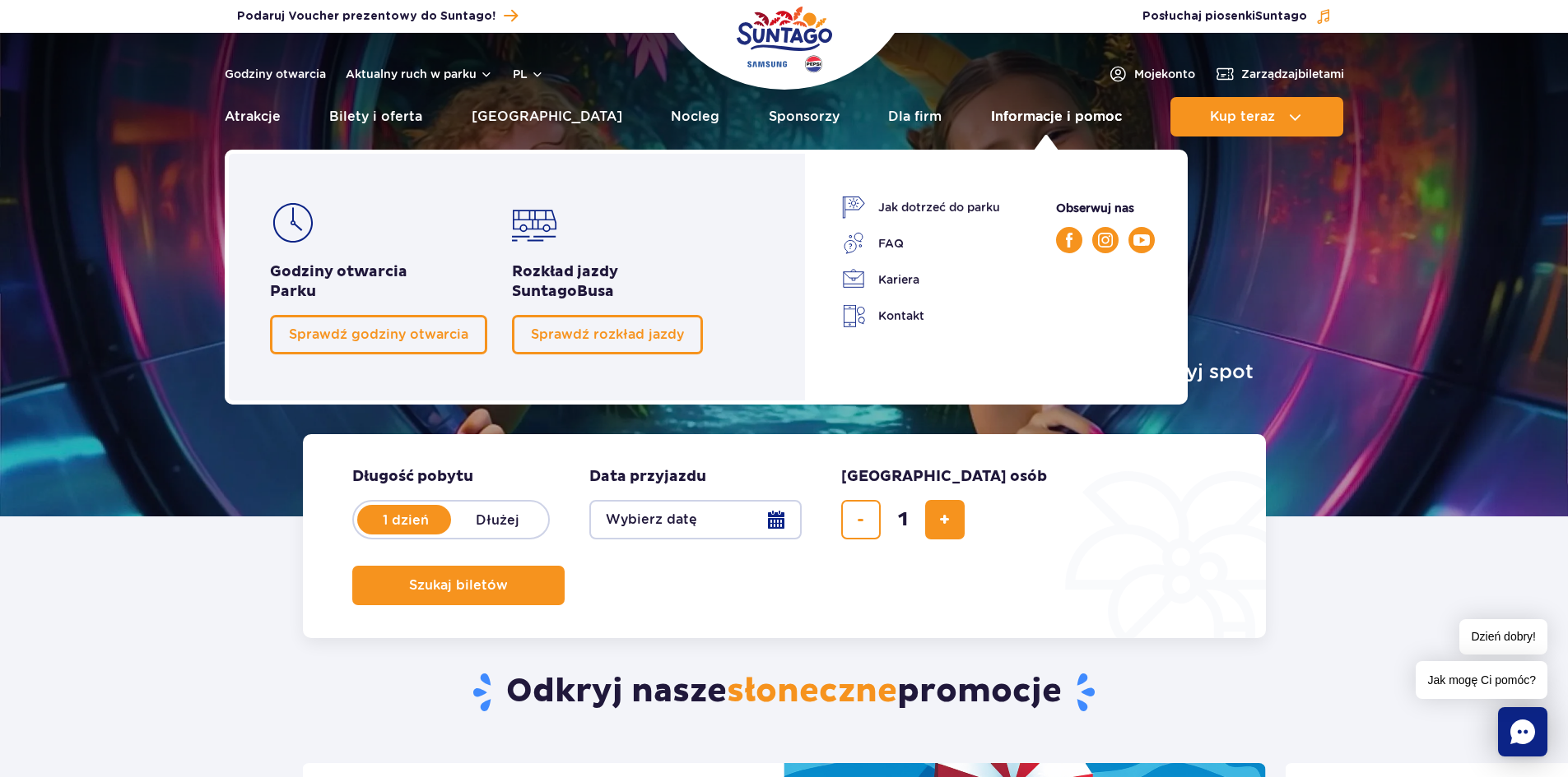
click at [1061, 121] on link "Informacje i pomoc" at bounding box center [1056, 117] width 131 height 40
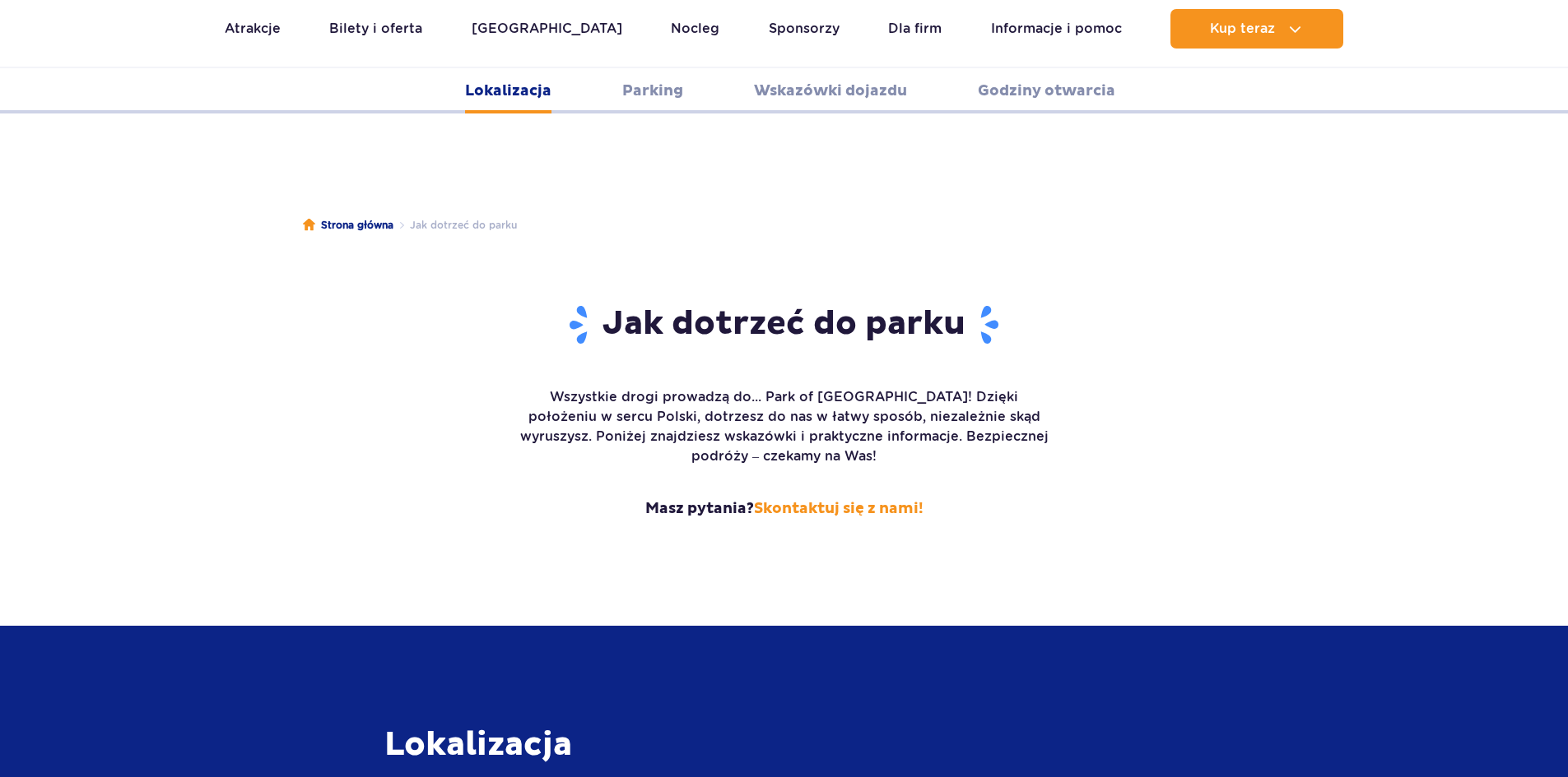
scroll to position [1630, 0]
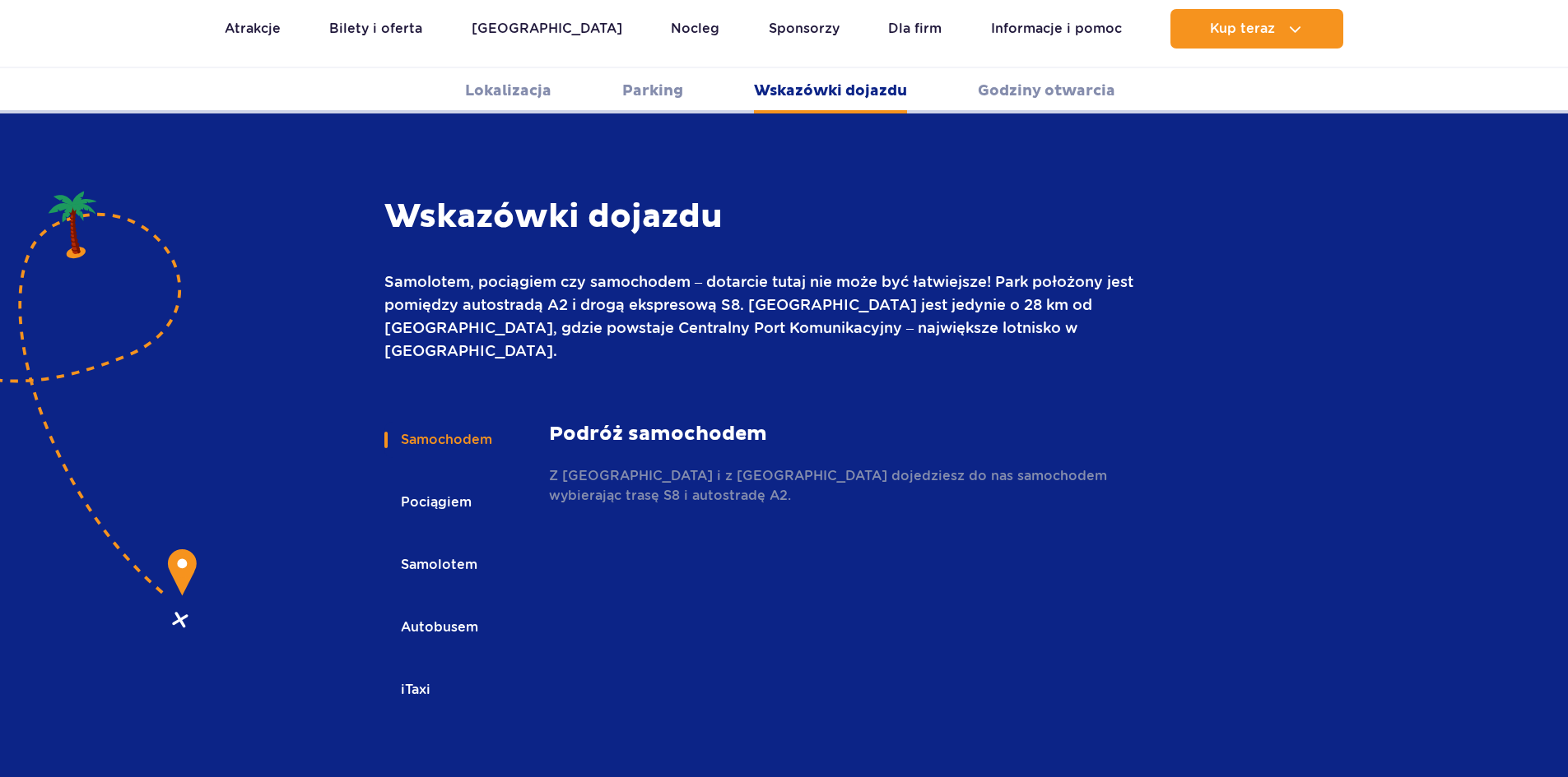
scroll to position [2189, 0]
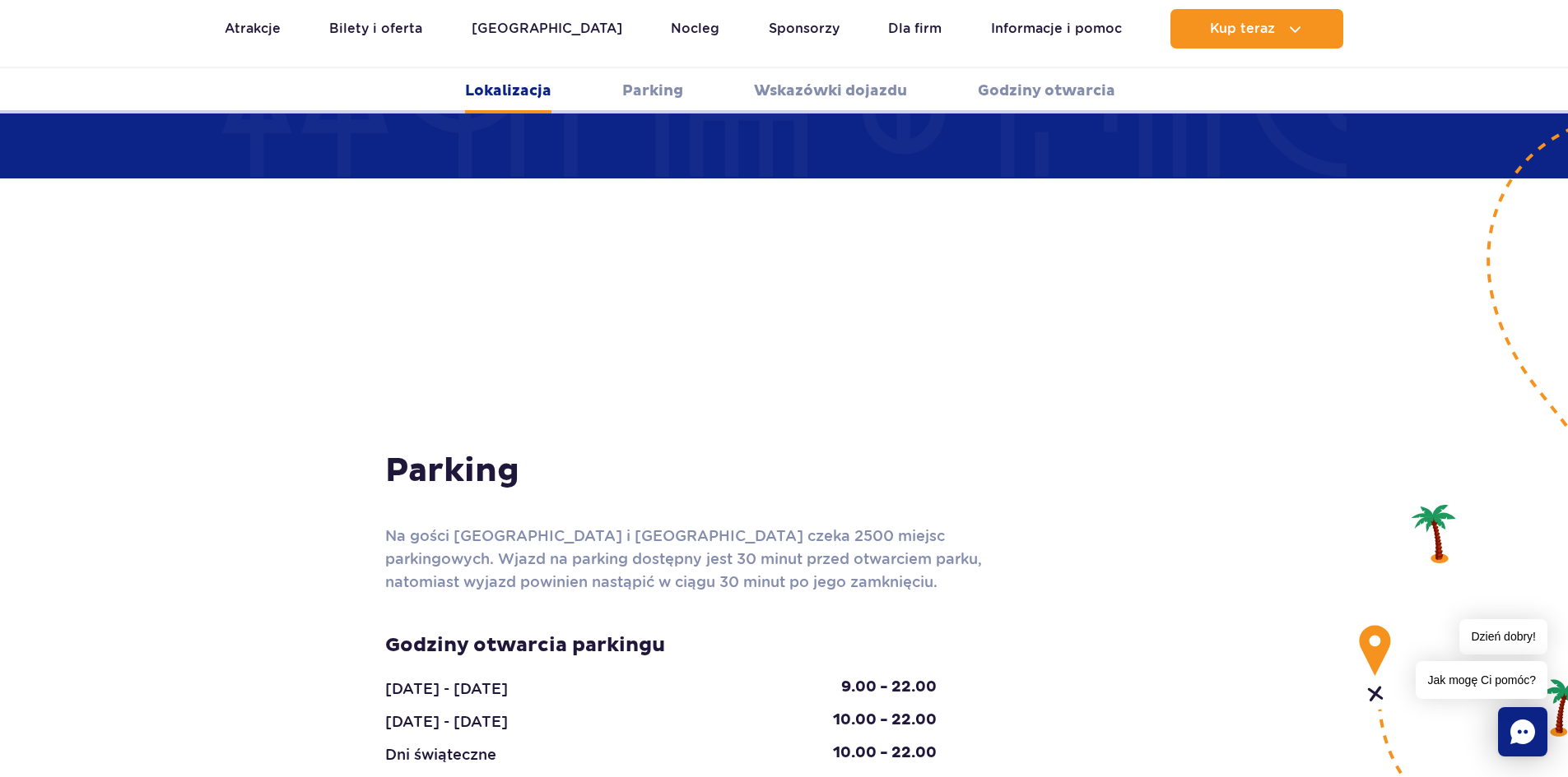
scroll to position [1202, 0]
